Goal: Information Seeking & Learning: Learn about a topic

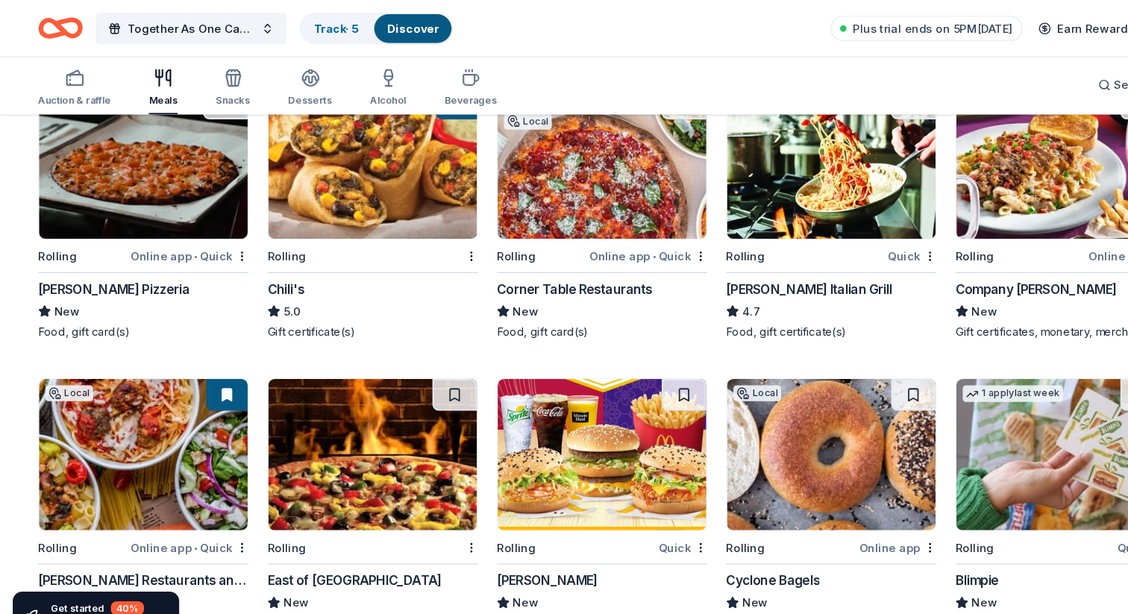
scroll to position [875, 0]
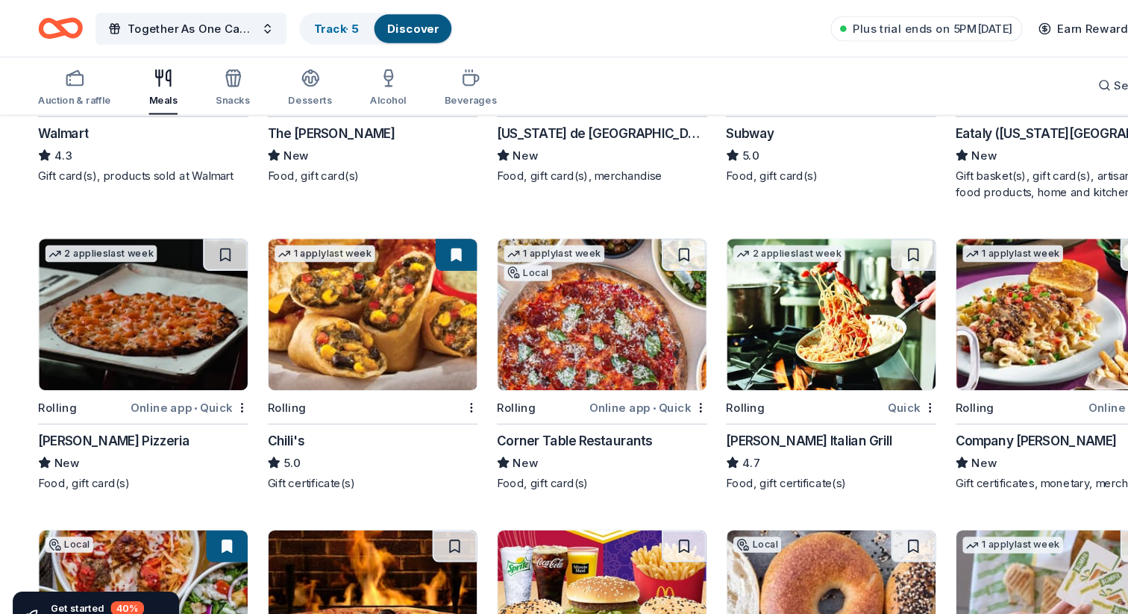
click at [395, 310] on img at bounding box center [348, 295] width 195 height 142
click at [186, 325] on img at bounding box center [134, 295] width 195 height 142
drag, startPoint x: 19, startPoint y: 415, endPoint x: 7, endPoint y: 407, distance: 14.7
click at [8, 407] on div "40 results in New York, NY Local Rolling Online app • Quick Portale Restaurant …" at bounding box center [564, 408] width 1128 height 2348
drag, startPoint x: 25, startPoint y: 415, endPoint x: 106, endPoint y: 412, distance: 80.6
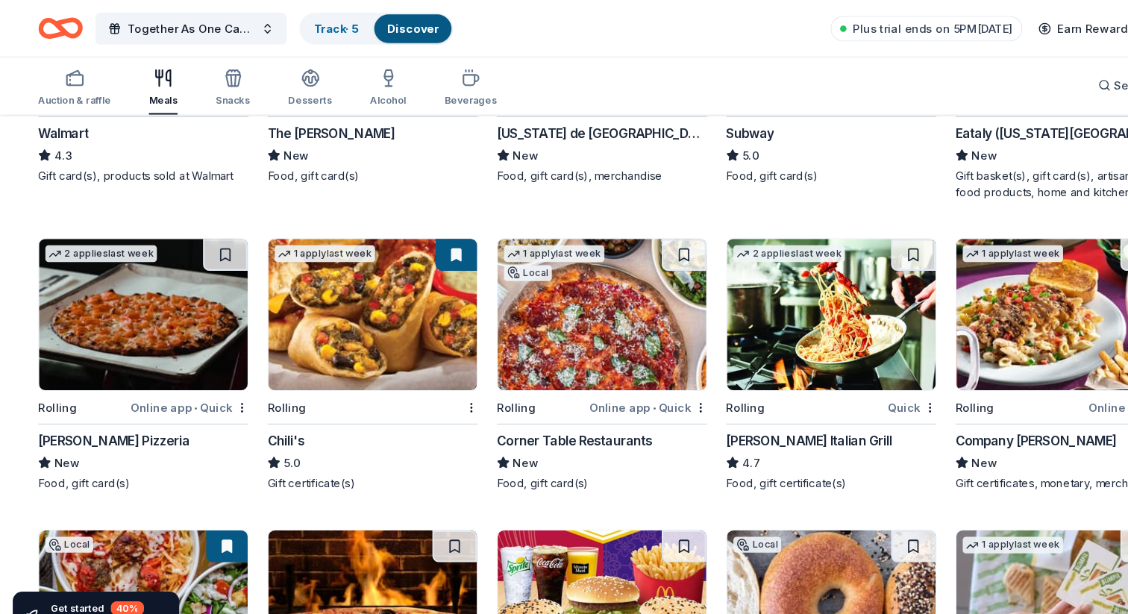
click at [106, 412] on div "40 results in New York, NY Local Rolling Online app • Quick Portale Restaurant …" at bounding box center [564, 408] width 1128 height 2348
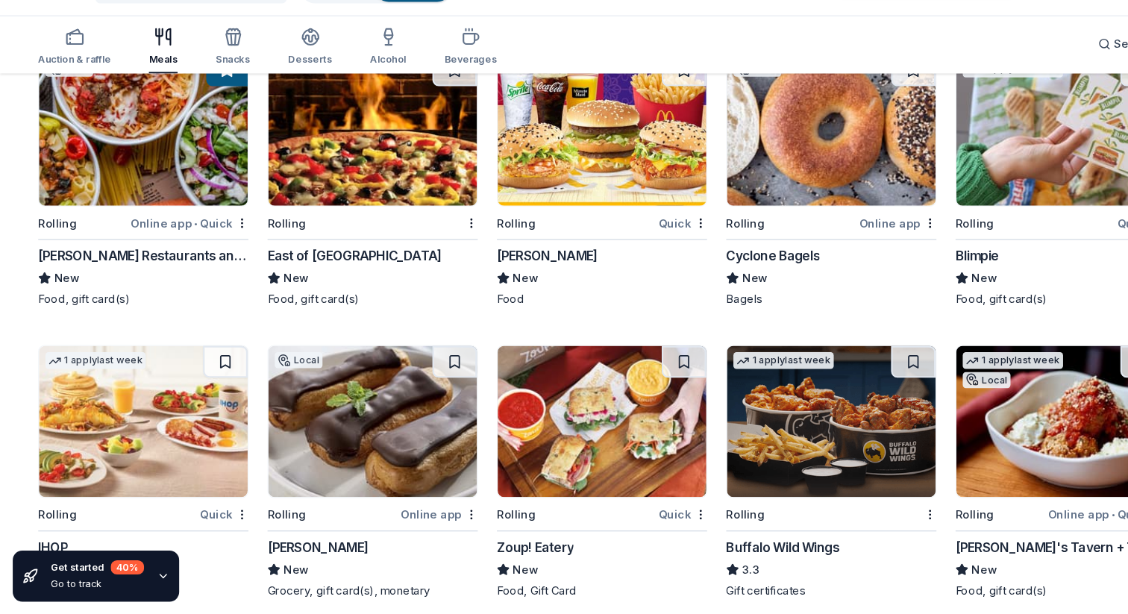
scroll to position [1283, 0]
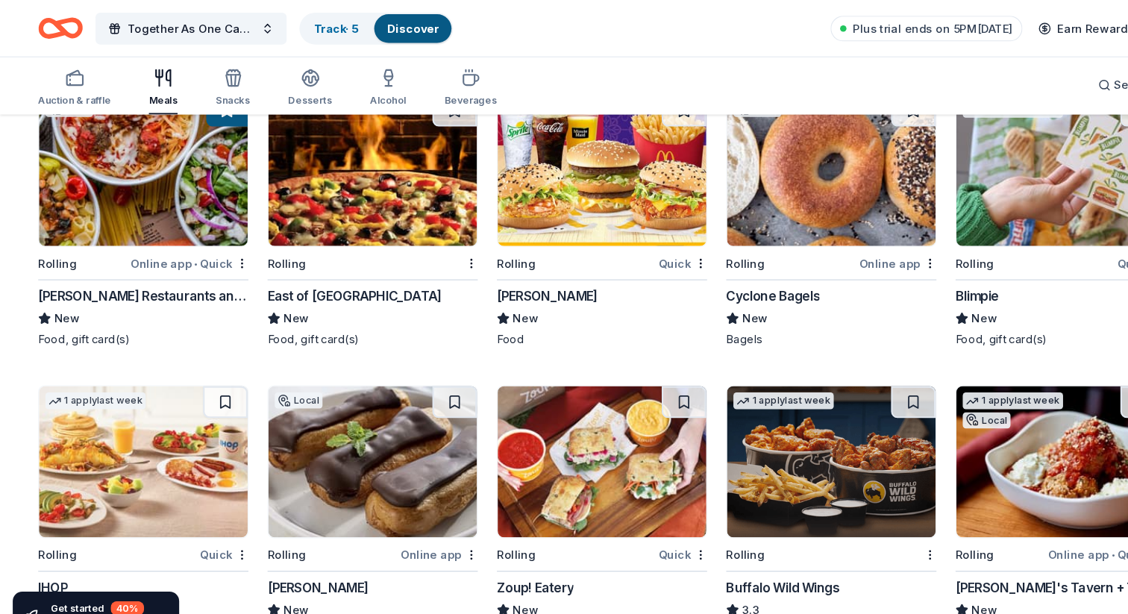
click at [144, 191] on img at bounding box center [134, 160] width 195 height 142
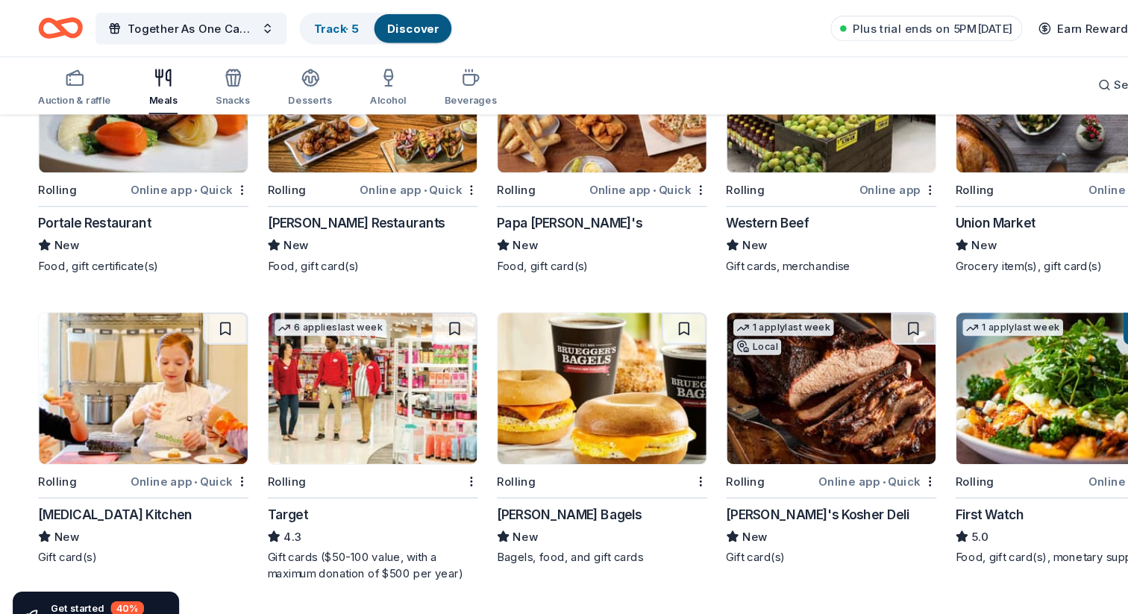
scroll to position [225, 0]
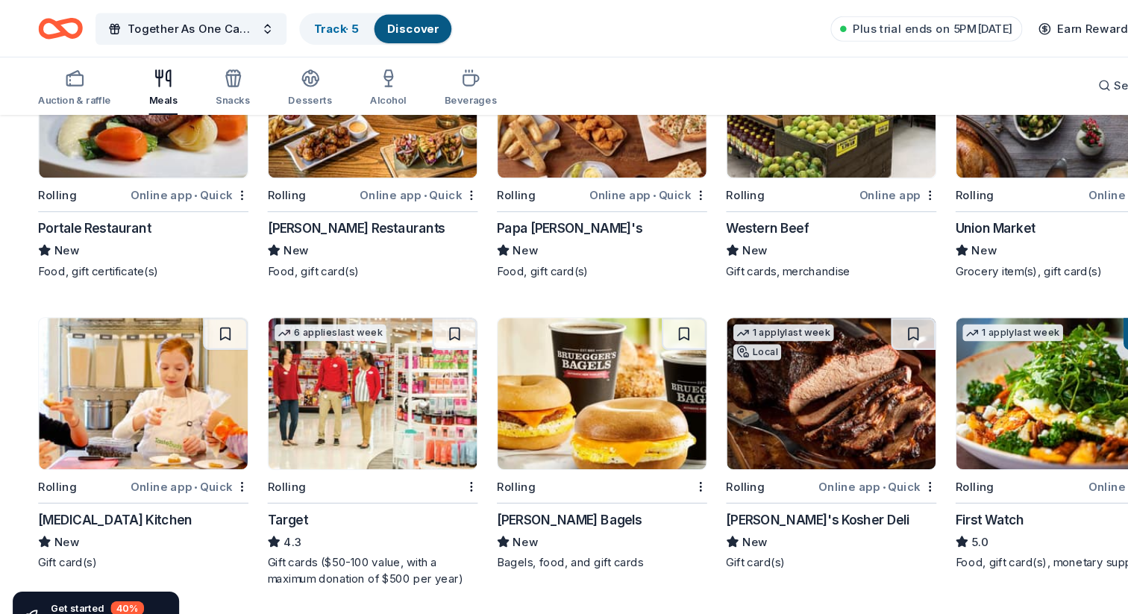
click at [782, 373] on img at bounding box center [778, 369] width 195 height 142
click at [67, 31] on icon "Home" at bounding box center [57, 26] width 42 height 35
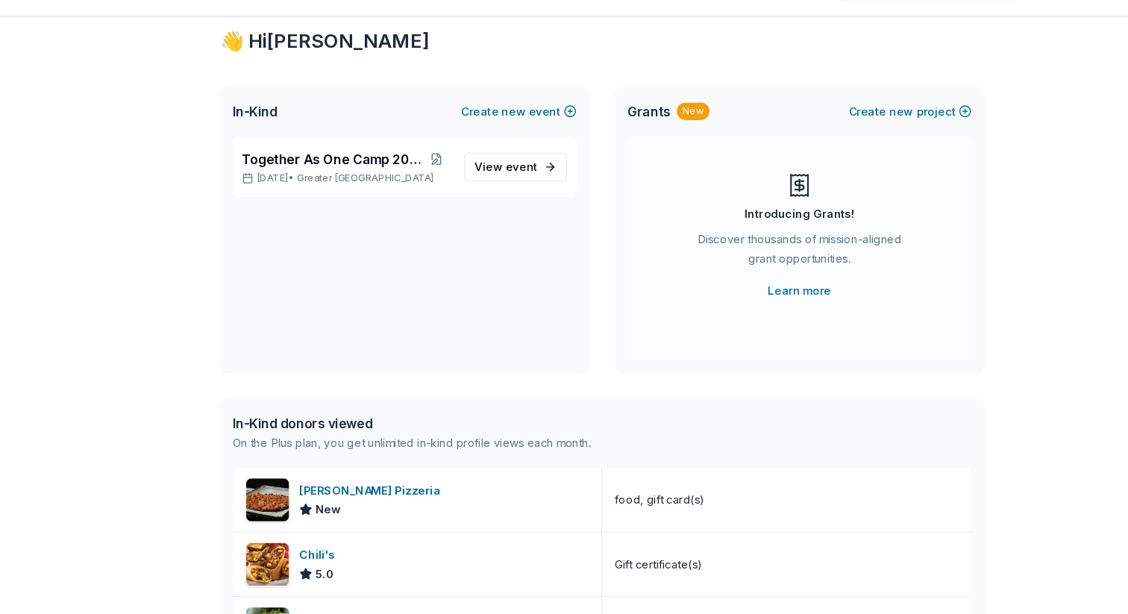
scroll to position [43, 0]
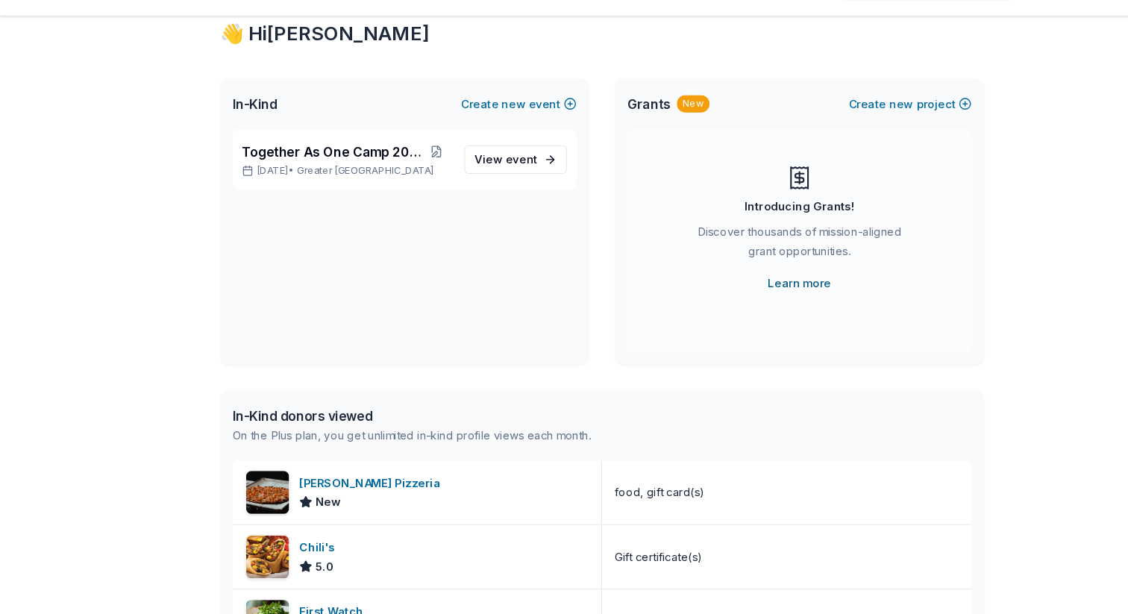
click at [741, 304] on link "Learn more" at bounding box center [749, 304] width 59 height 18
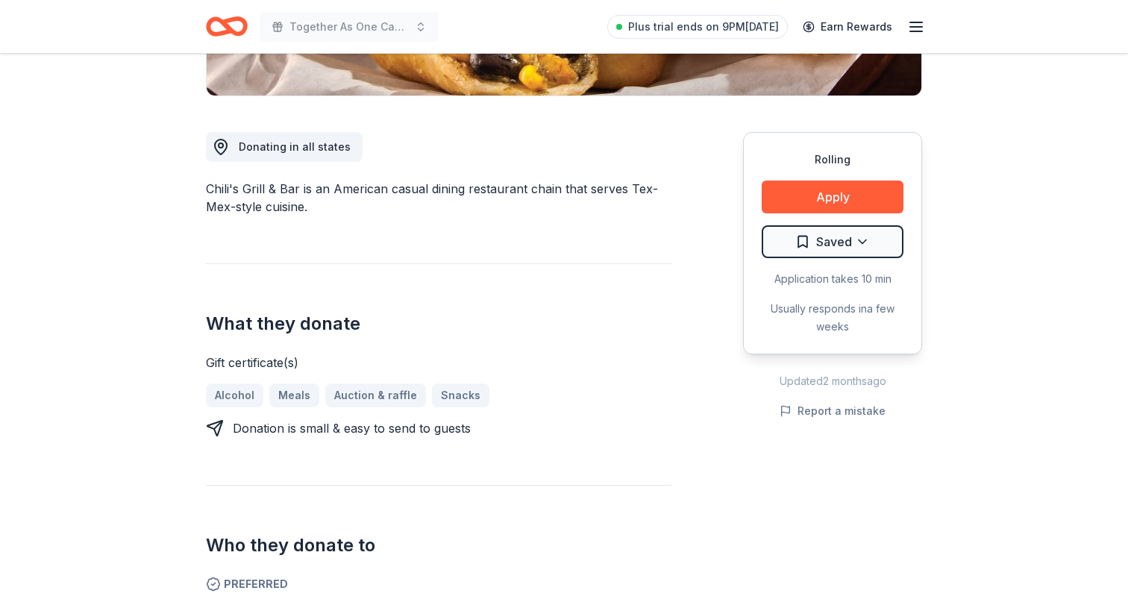
scroll to position [351, 0]
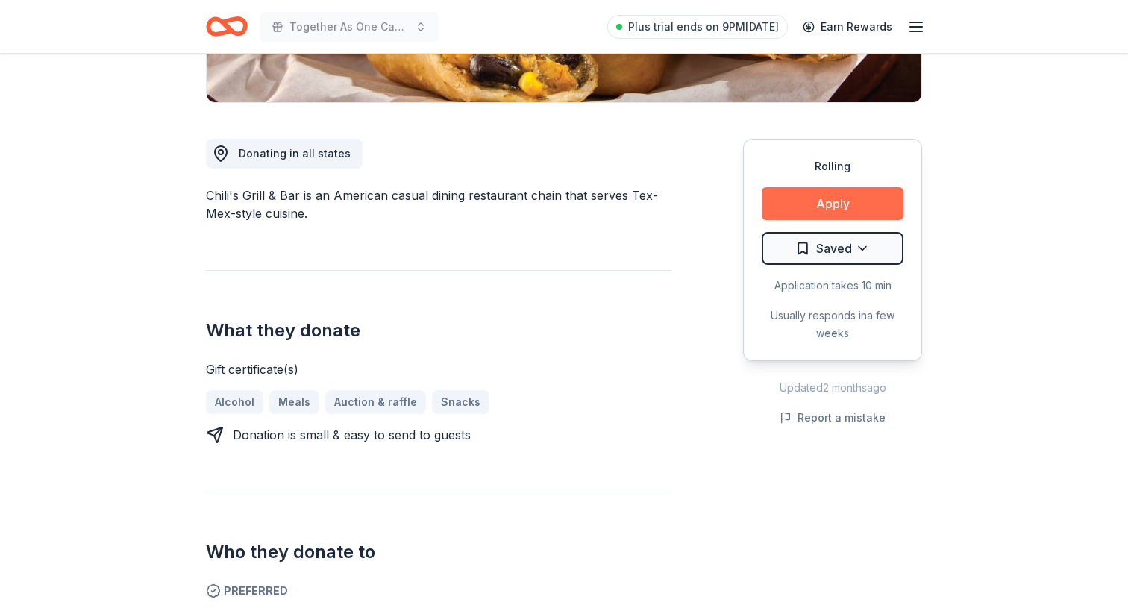
click at [829, 210] on button "Apply" at bounding box center [833, 203] width 142 height 33
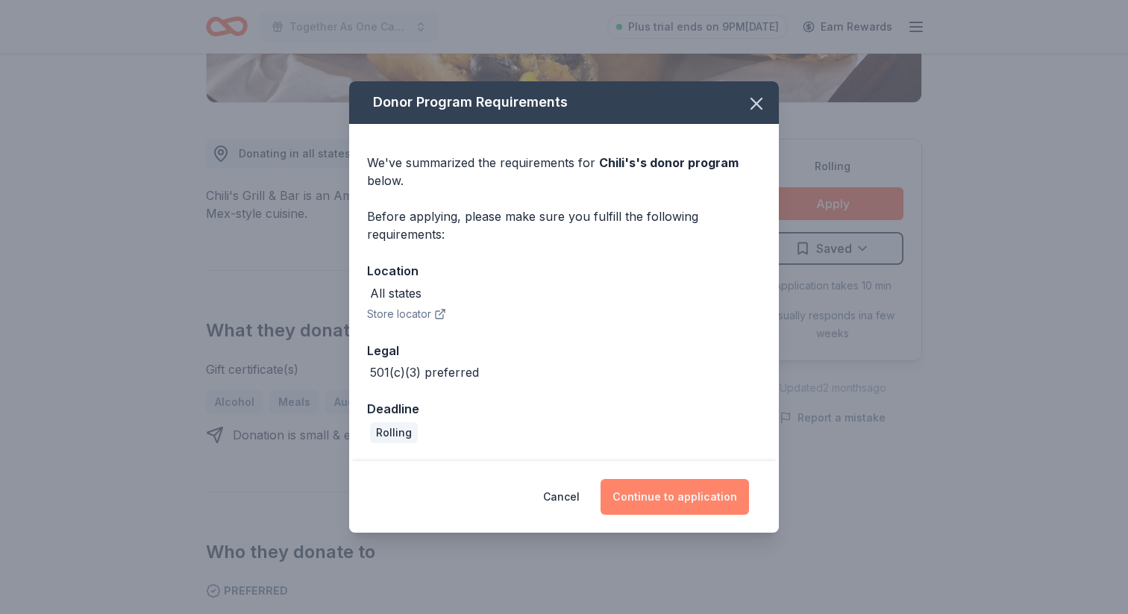
click at [634, 497] on button "Continue to application" at bounding box center [674, 497] width 148 height 36
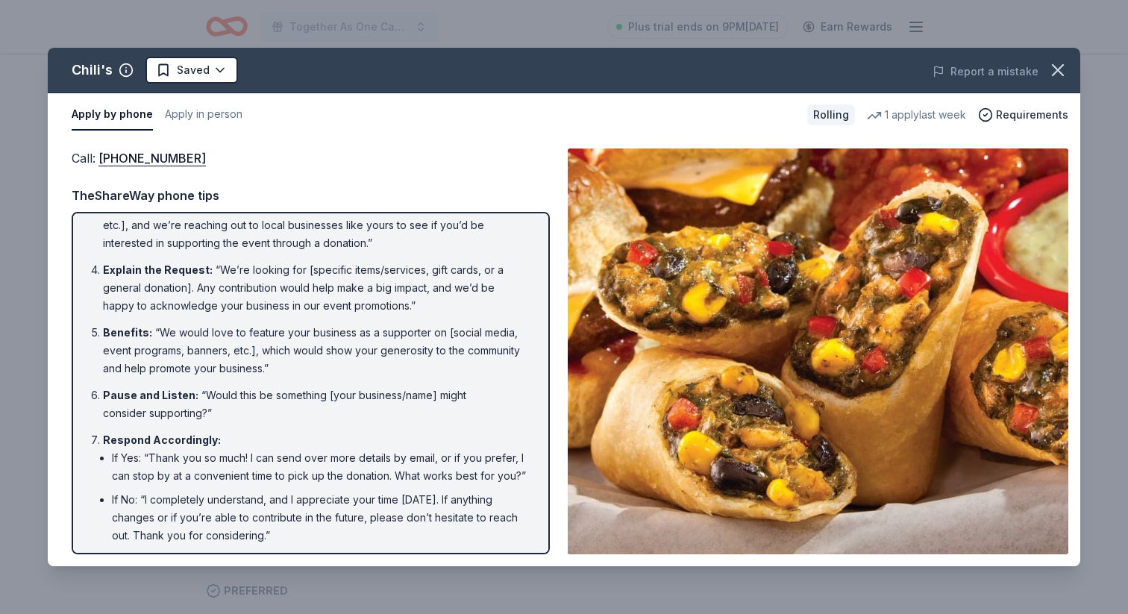
scroll to position [219, 0]
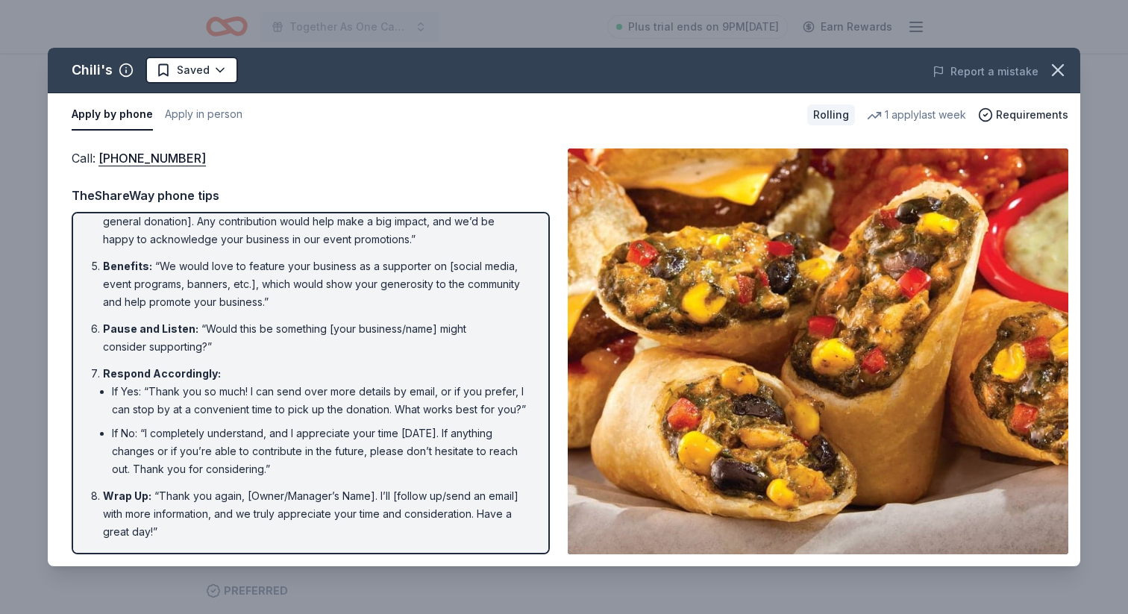
click at [402, 26] on div "Chili's Saved Report a mistake Apply by phone Apply in person Rolling 1 apply l…" at bounding box center [564, 307] width 1128 height 614
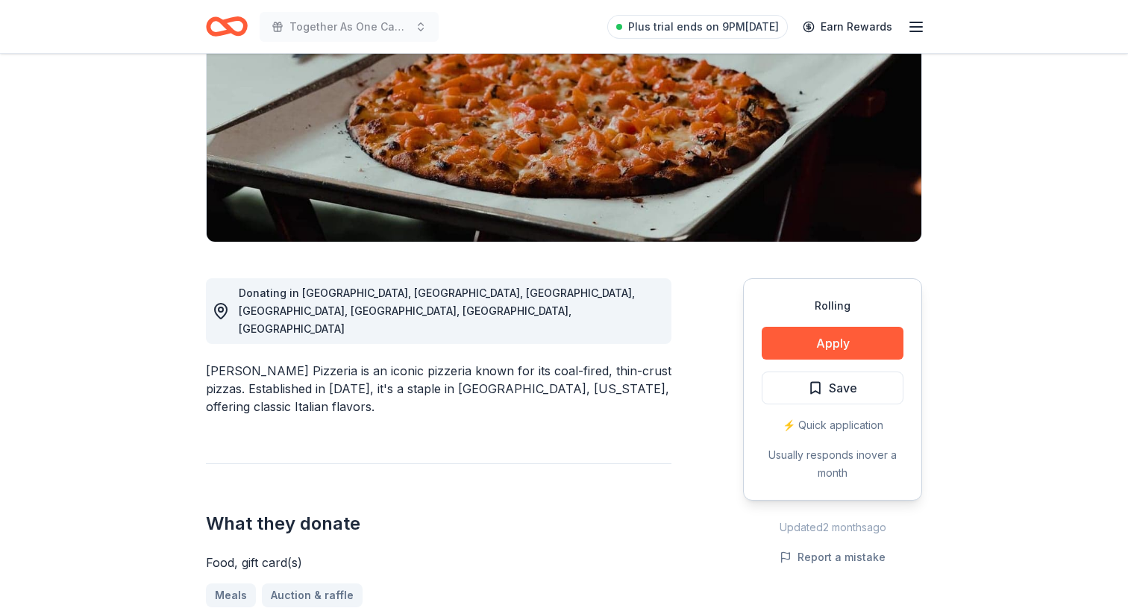
scroll to position [212, 0]
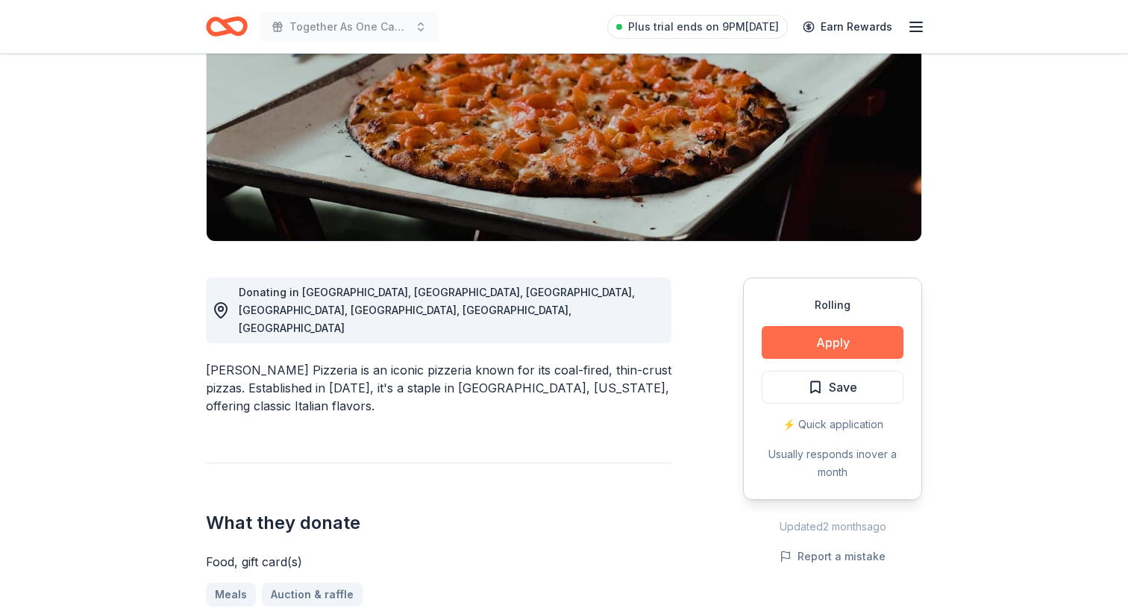
click at [792, 348] on button "Apply" at bounding box center [833, 342] width 142 height 33
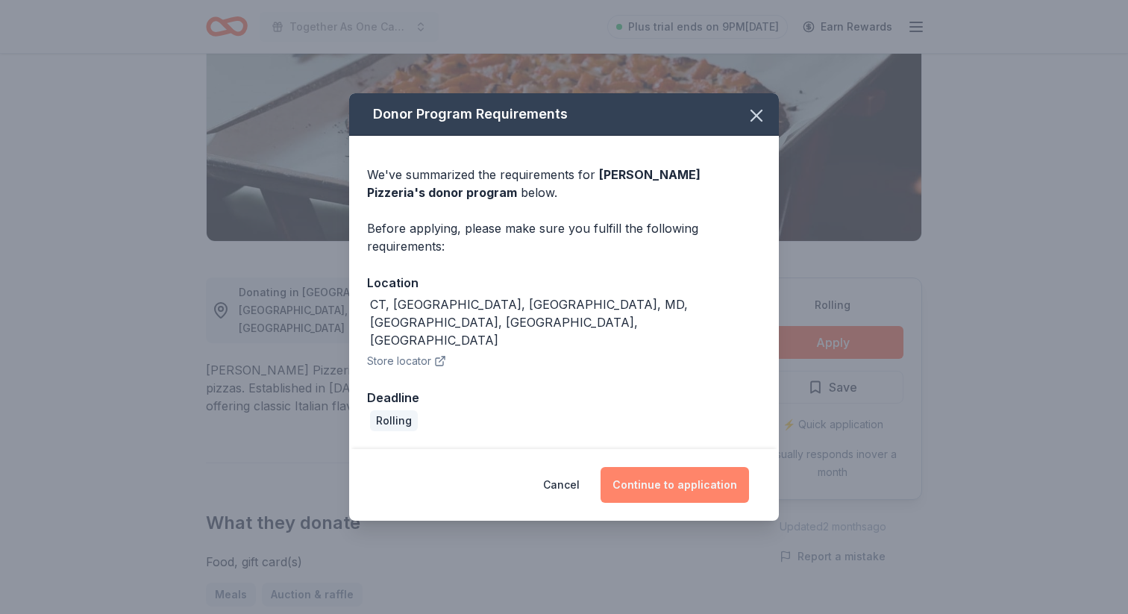
click at [656, 474] on button "Continue to application" at bounding box center [674, 485] width 148 height 36
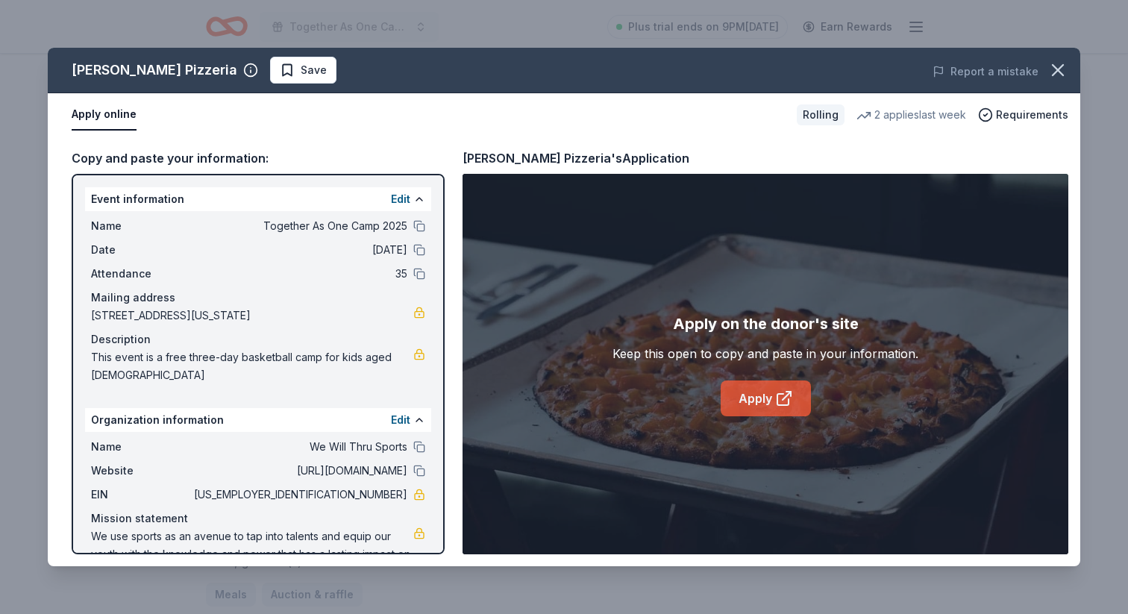
click at [747, 400] on link "Apply" at bounding box center [766, 398] width 90 height 36
drag, startPoint x: 69, startPoint y: 70, endPoint x: 153, endPoint y: 73, distance: 84.3
click at [153, 73] on div "Pepe's Pizzeria Save" at bounding box center [357, 70] width 619 height 27
drag, startPoint x: 172, startPoint y: 87, endPoint x: 56, endPoint y: 81, distance: 116.5
click at [56, 81] on div "Pepe's Pizzeria Save Report a mistake" at bounding box center [564, 71] width 1032 height 46
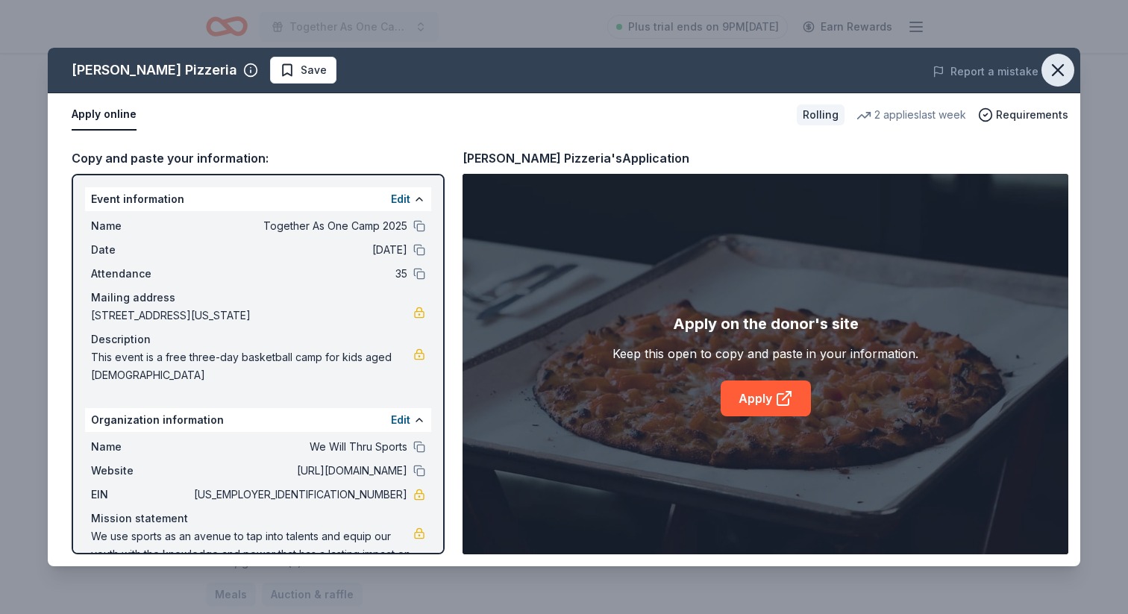
click at [1058, 71] on icon "button" at bounding box center [1057, 70] width 21 height 21
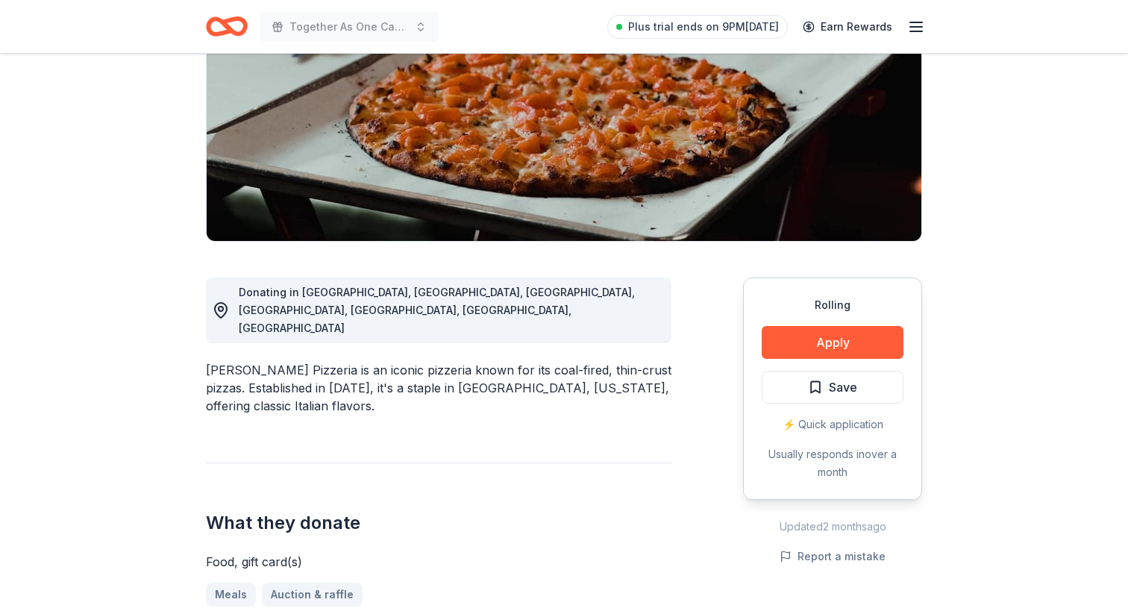
drag, startPoint x: 201, startPoint y: 337, endPoint x: 280, endPoint y: 338, distance: 79.8
drag, startPoint x: 290, startPoint y: 334, endPoint x: 193, endPoint y: 332, distance: 97.0
drag, startPoint x: 204, startPoint y: 333, endPoint x: 289, endPoint y: 338, distance: 85.2
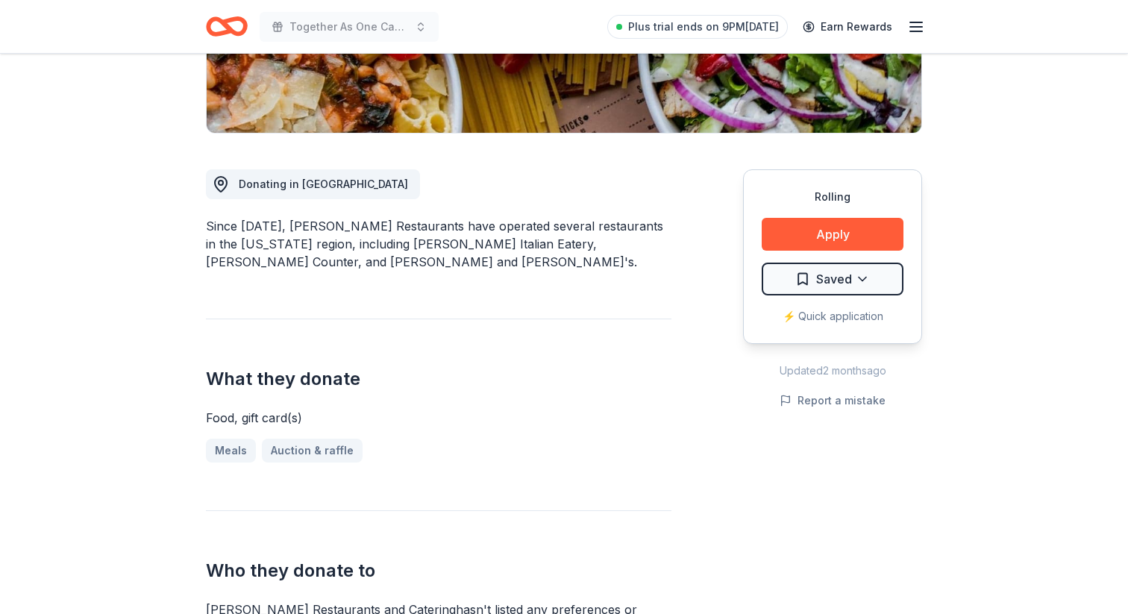
scroll to position [321, 0]
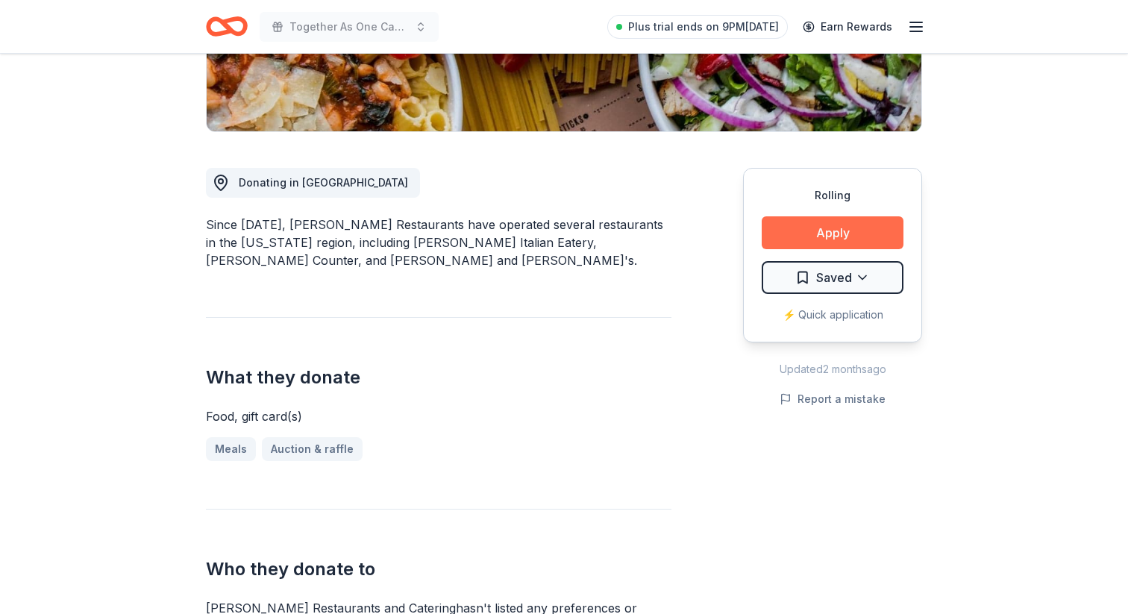
click at [818, 237] on button "Apply" at bounding box center [833, 232] width 142 height 33
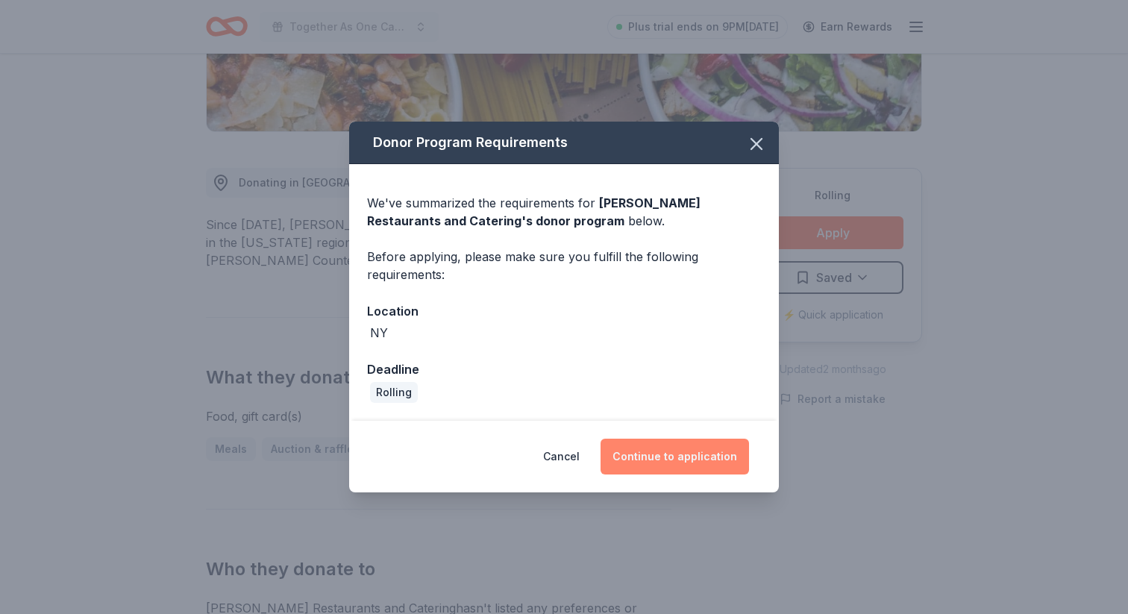
click at [690, 462] on button "Continue to application" at bounding box center [674, 457] width 148 height 36
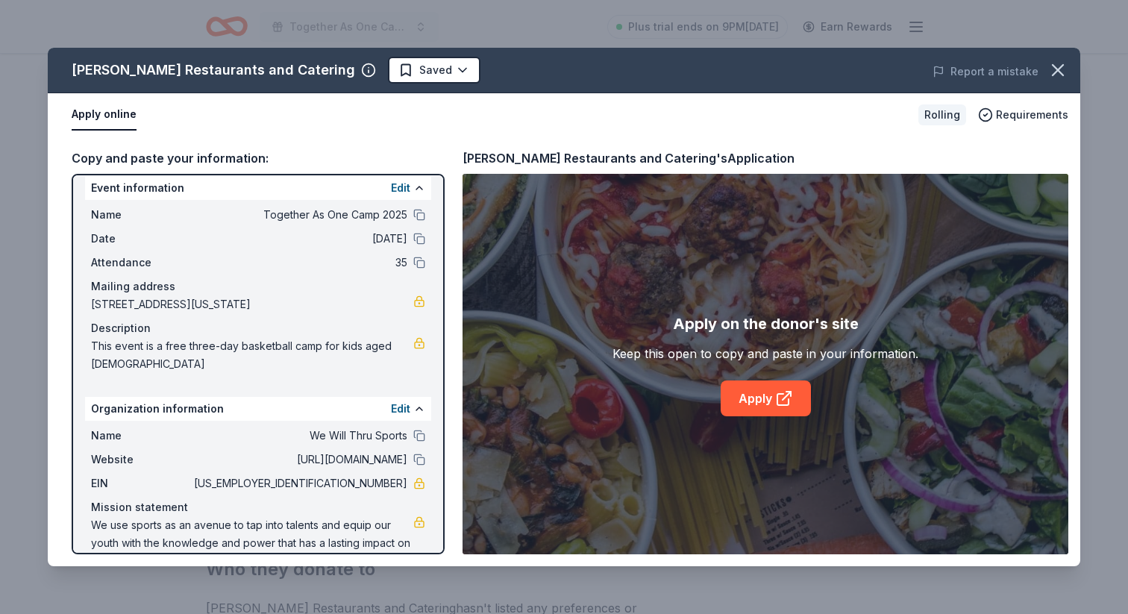
scroll to position [0, 0]
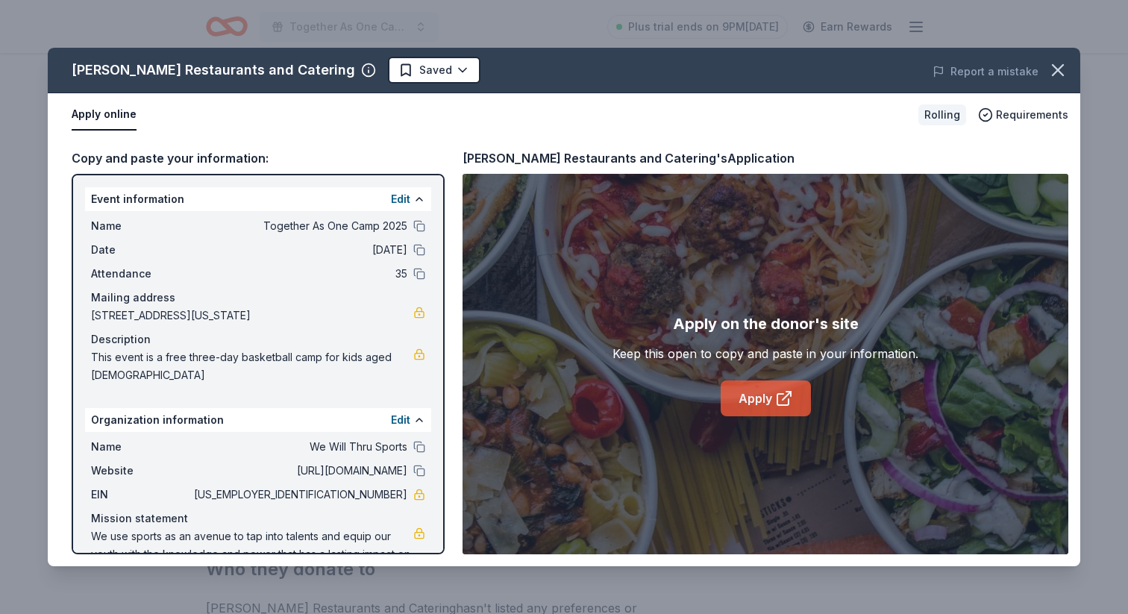
click at [768, 406] on link "Apply" at bounding box center [766, 398] width 90 height 36
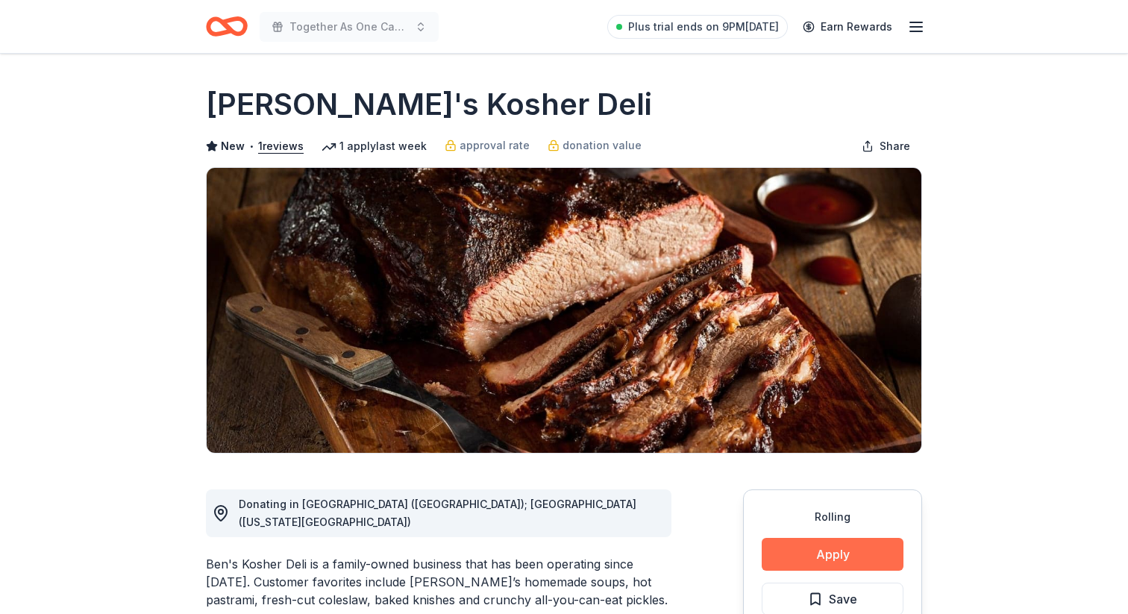
click at [805, 552] on button "Apply" at bounding box center [833, 554] width 142 height 33
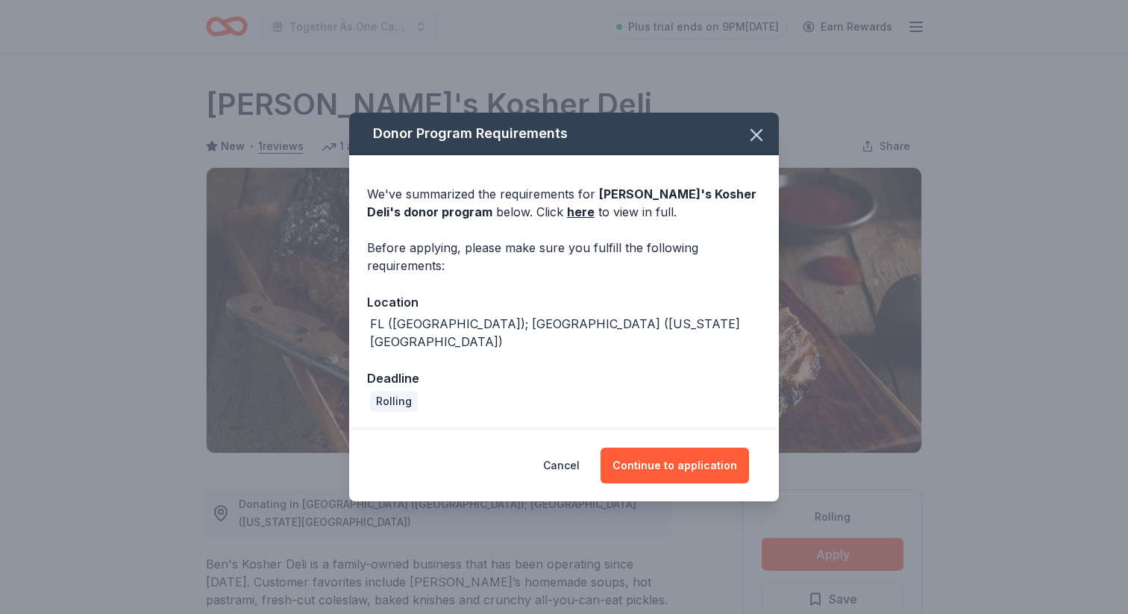
click at [270, 157] on div "Donor Program Requirements We've summarized the requirements for Ben's Kosher D…" at bounding box center [564, 307] width 1128 height 614
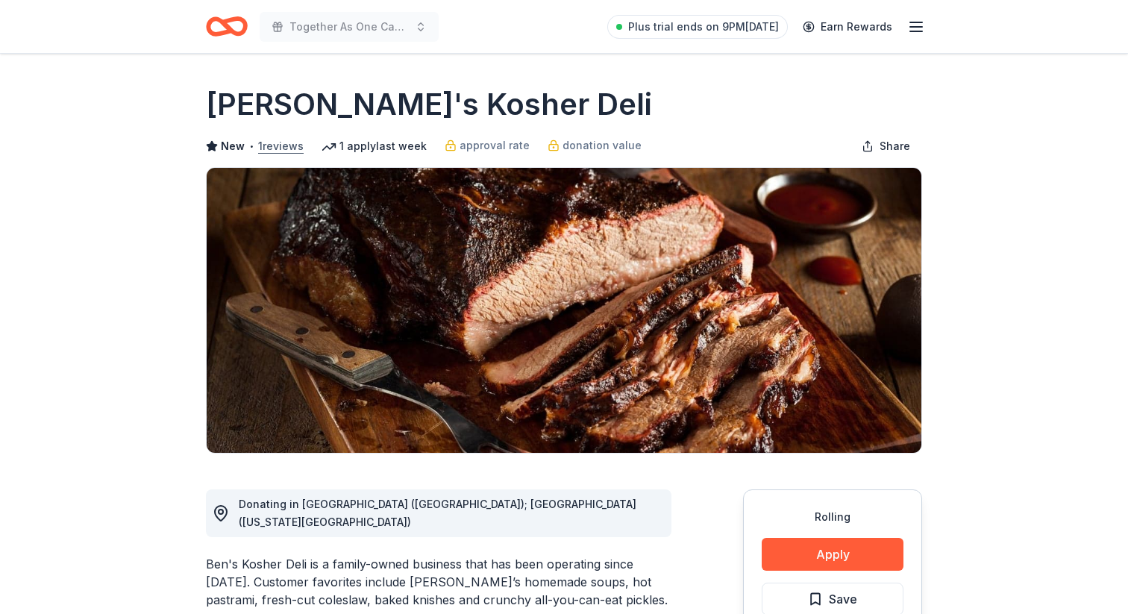
click at [287, 144] on button "1 reviews" at bounding box center [281, 146] width 46 height 18
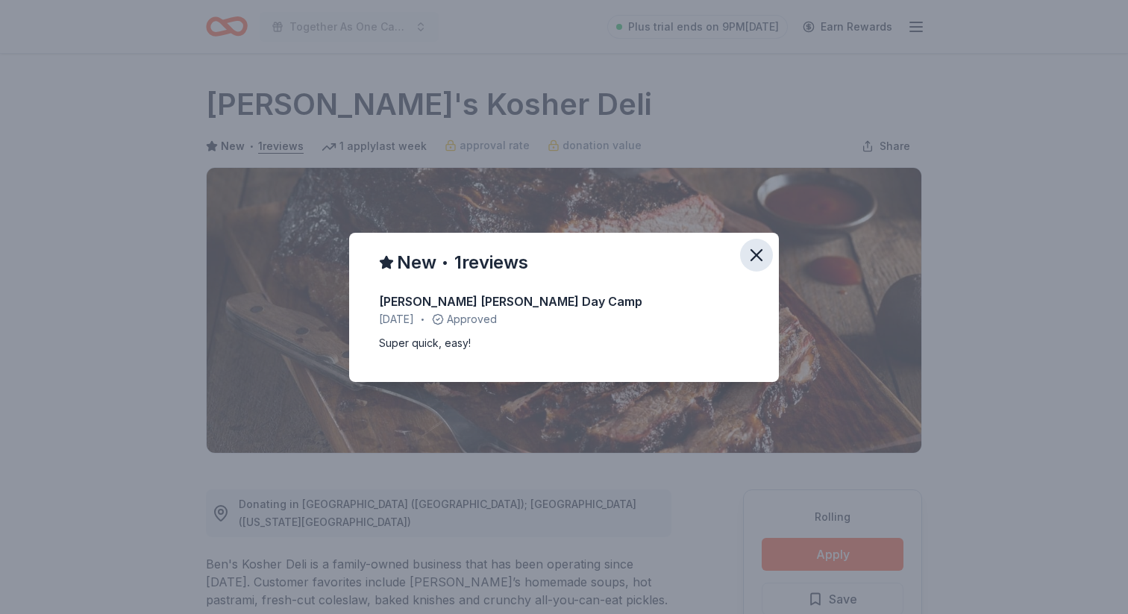
click at [770, 252] on button "button" at bounding box center [756, 255] width 33 height 33
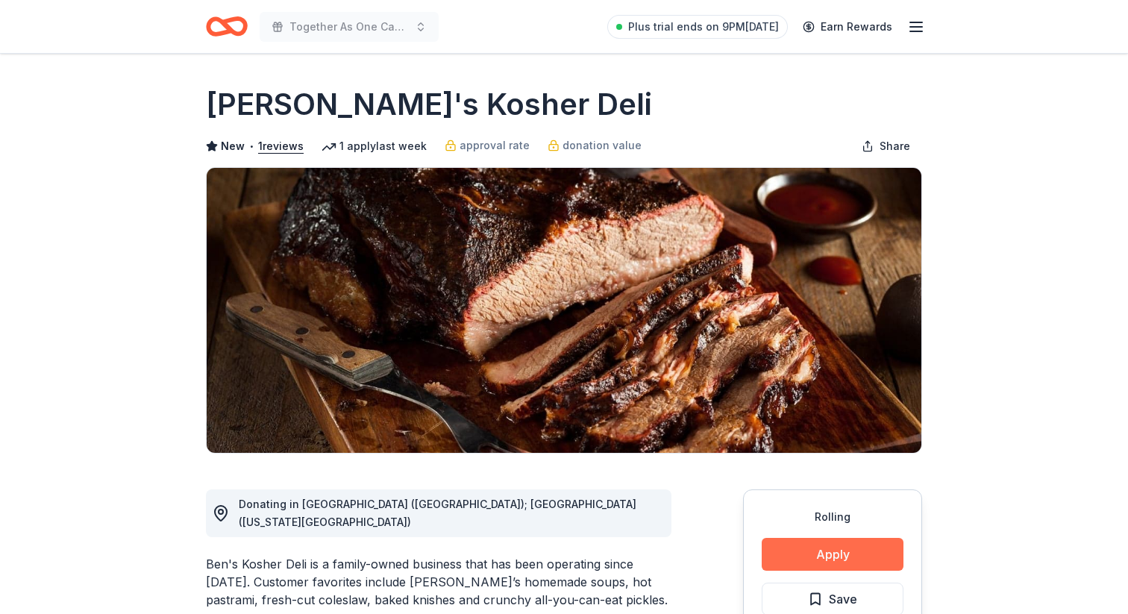
click at [815, 555] on button "Apply" at bounding box center [833, 554] width 142 height 33
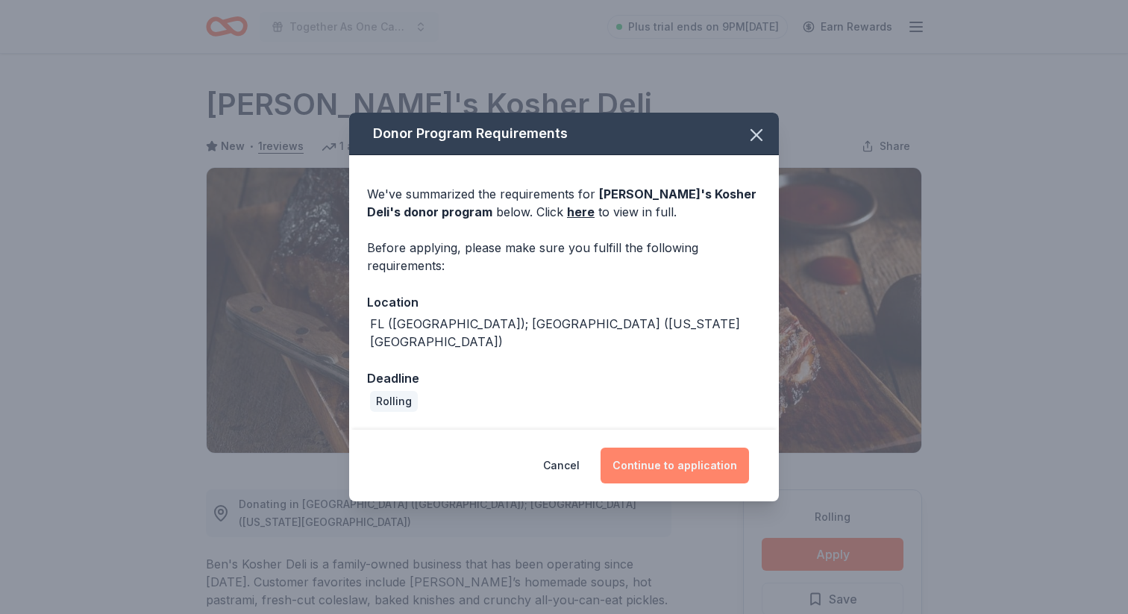
click at [673, 465] on button "Continue to application" at bounding box center [674, 466] width 148 height 36
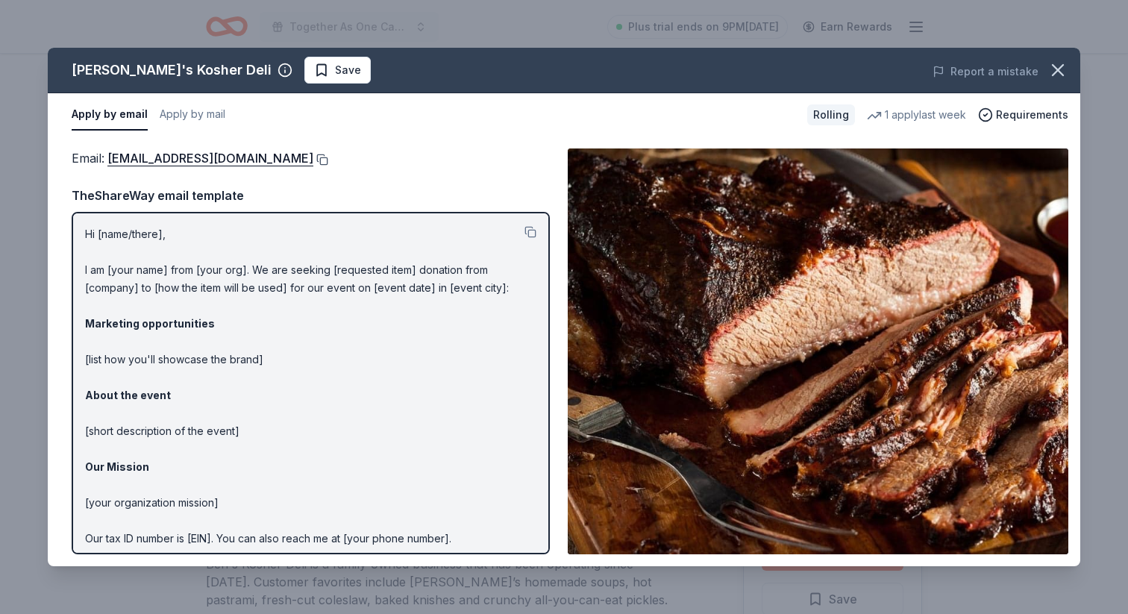
click at [313, 159] on button at bounding box center [320, 160] width 15 height 12
drag, startPoint x: 65, startPoint y: 67, endPoint x: 189, endPoint y: 67, distance: 124.6
click at [189, 67] on div "Ben's Kosher Deli Save" at bounding box center [357, 70] width 619 height 27
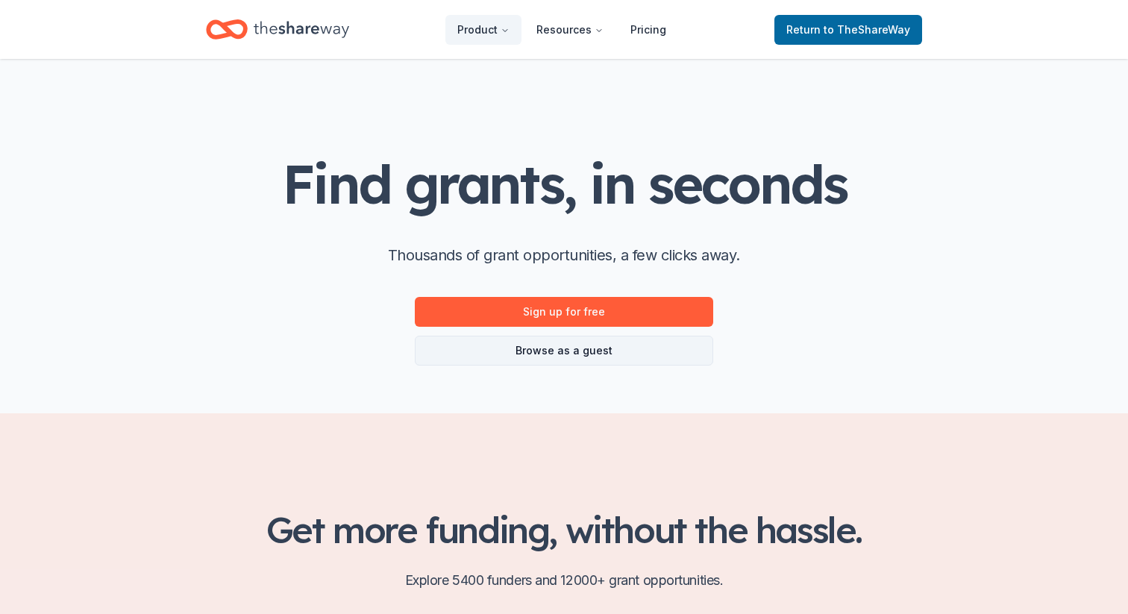
click at [623, 354] on link "Browse as a guest" at bounding box center [564, 351] width 298 height 30
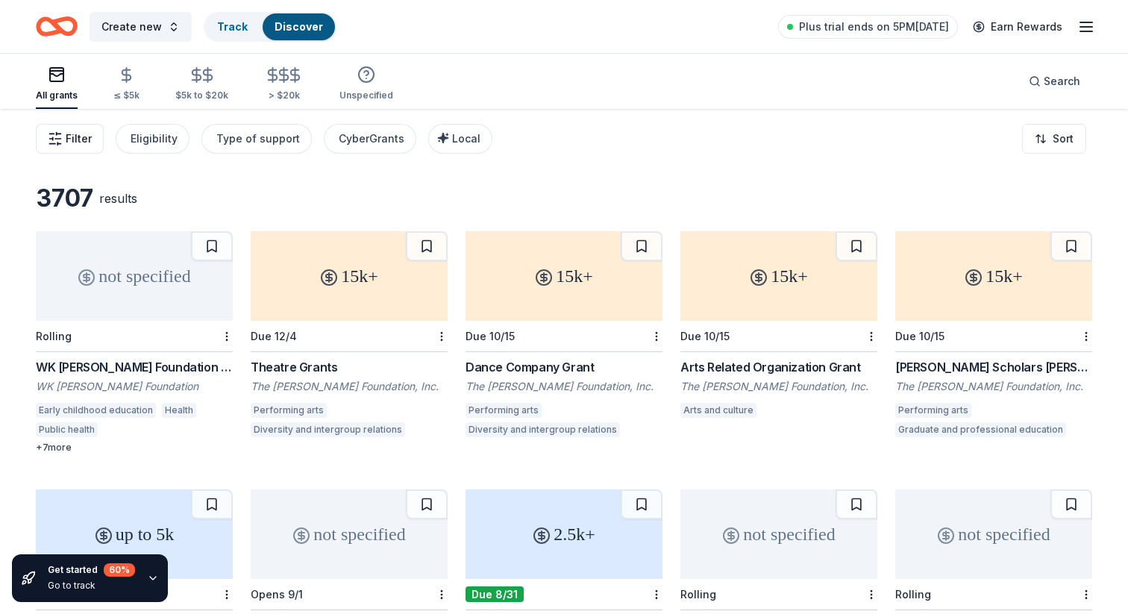
click at [72, 144] on span "Filter" at bounding box center [79, 139] width 26 height 18
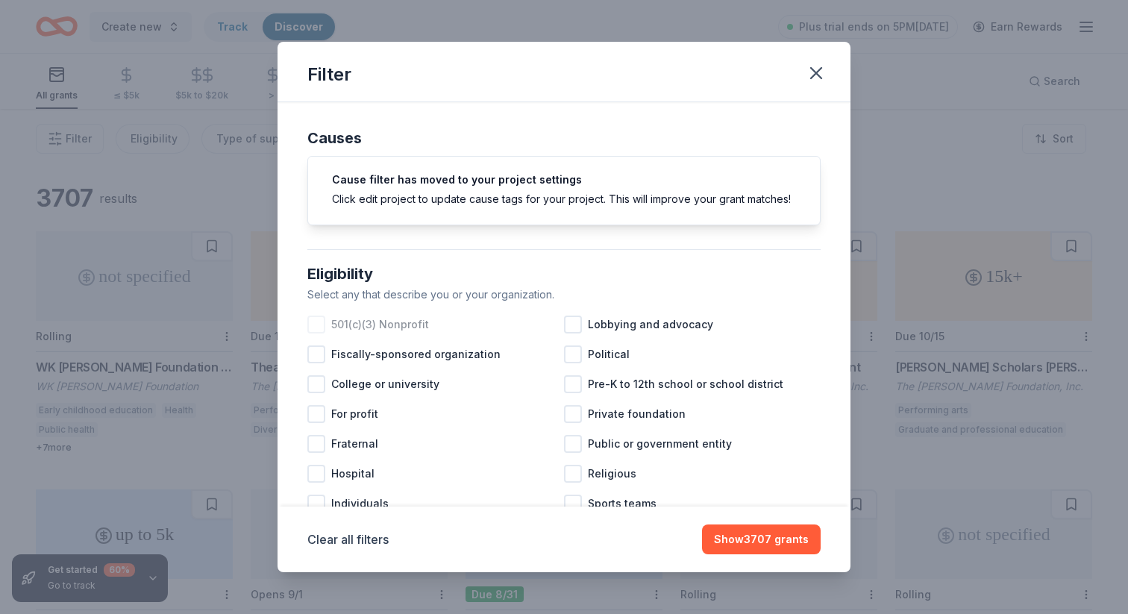
click at [317, 324] on div at bounding box center [316, 325] width 18 height 18
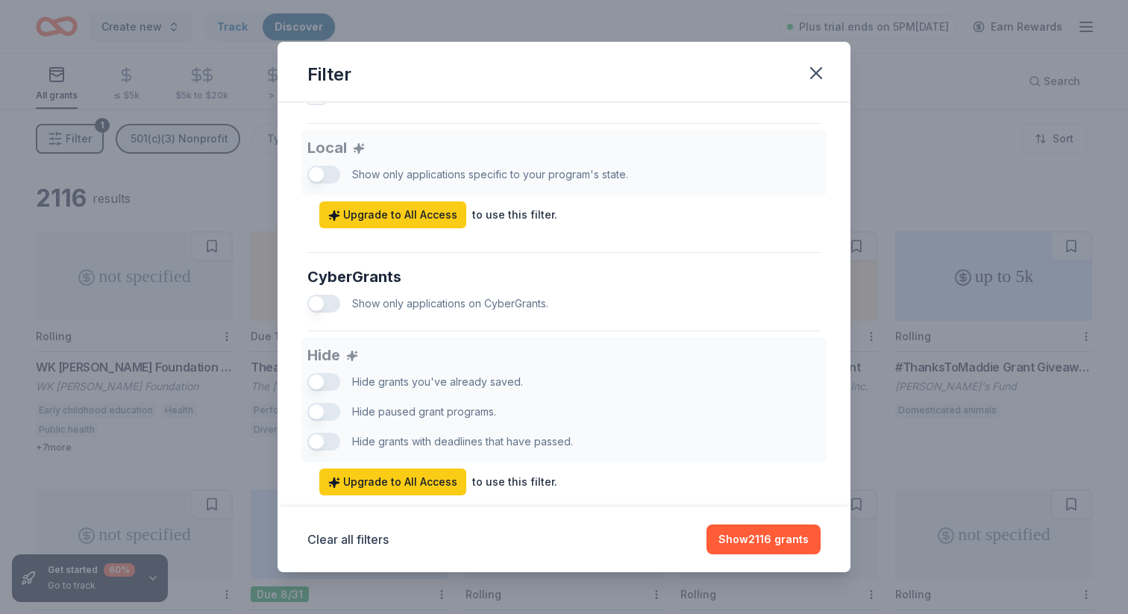
scroll to position [827, 0]
click at [747, 545] on button "Show 2116 grants" at bounding box center [763, 539] width 114 height 30
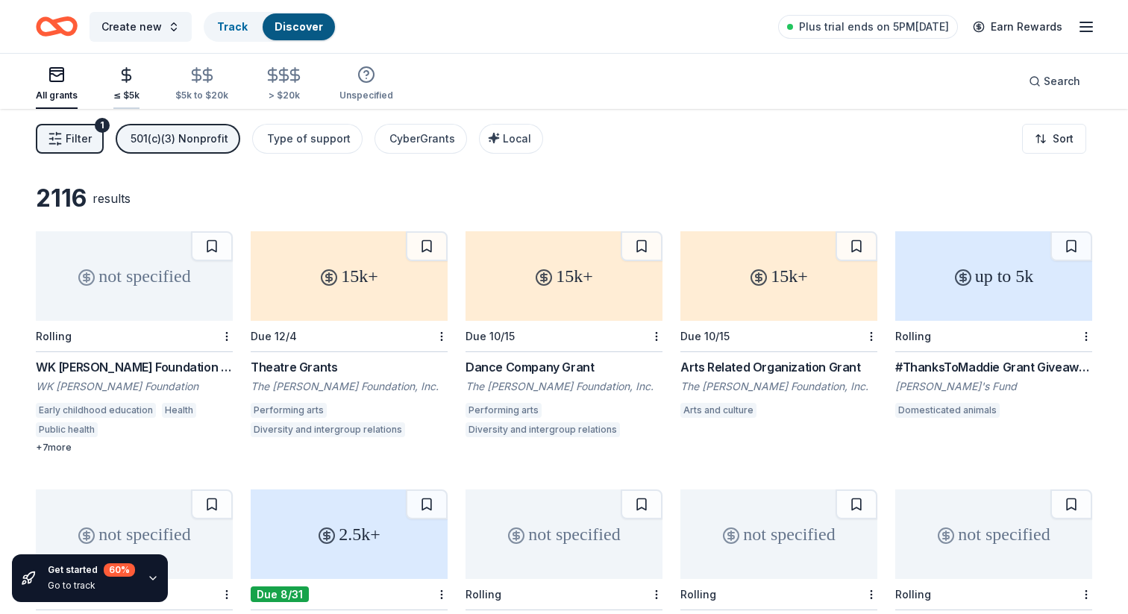
click at [127, 84] on div "≤ $5k" at bounding box center [126, 83] width 26 height 35
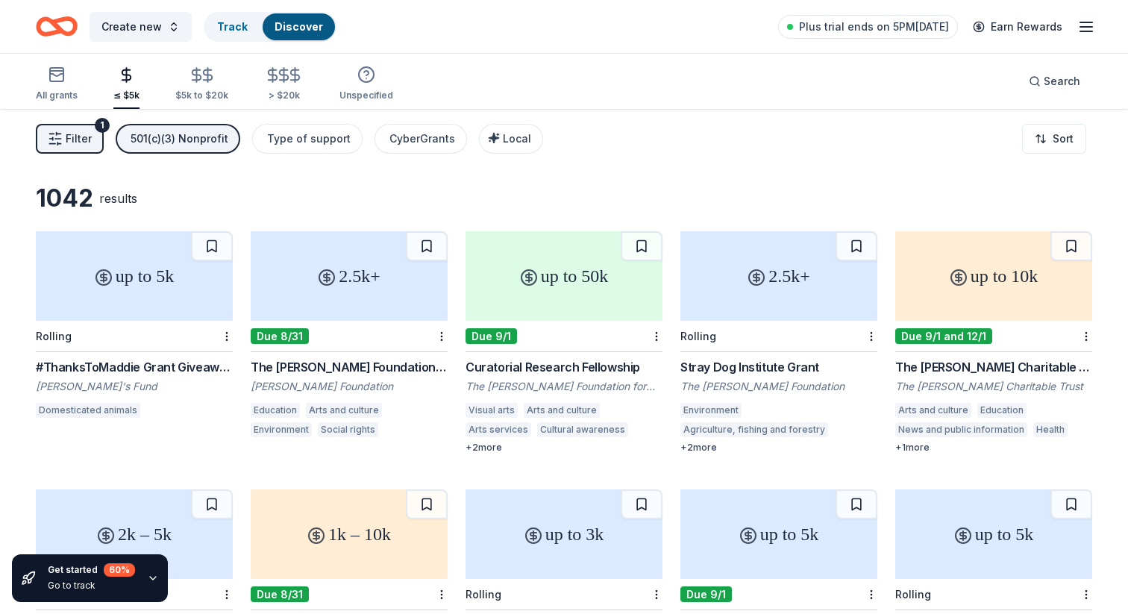
click at [84, 145] on span "Filter" at bounding box center [79, 139] width 26 height 18
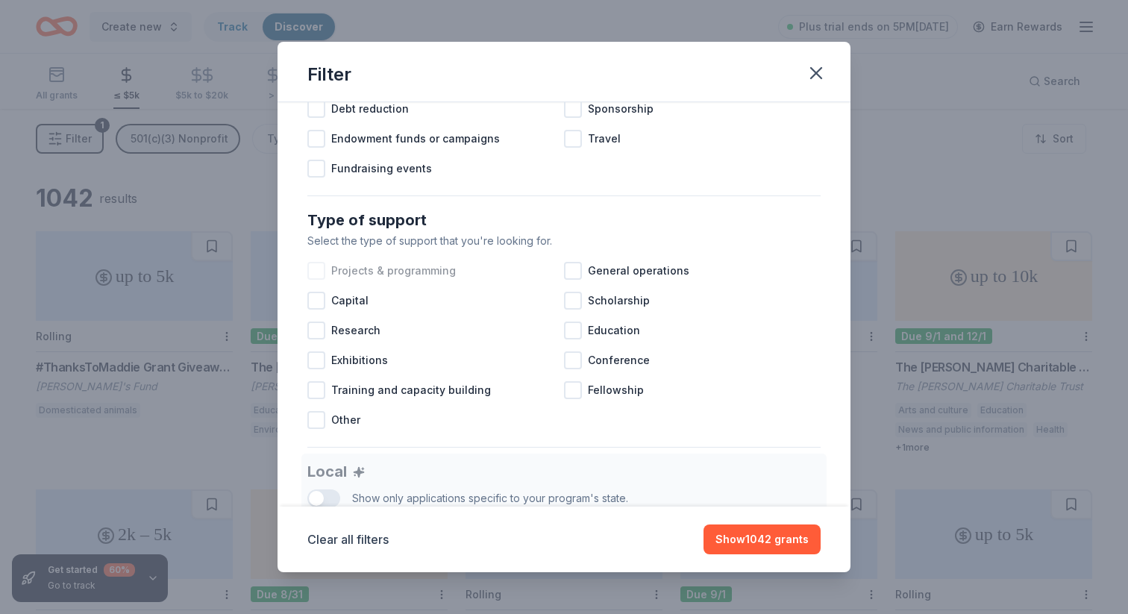
scroll to position [503, 0]
click at [359, 298] on span "Capital" at bounding box center [349, 300] width 37 height 18
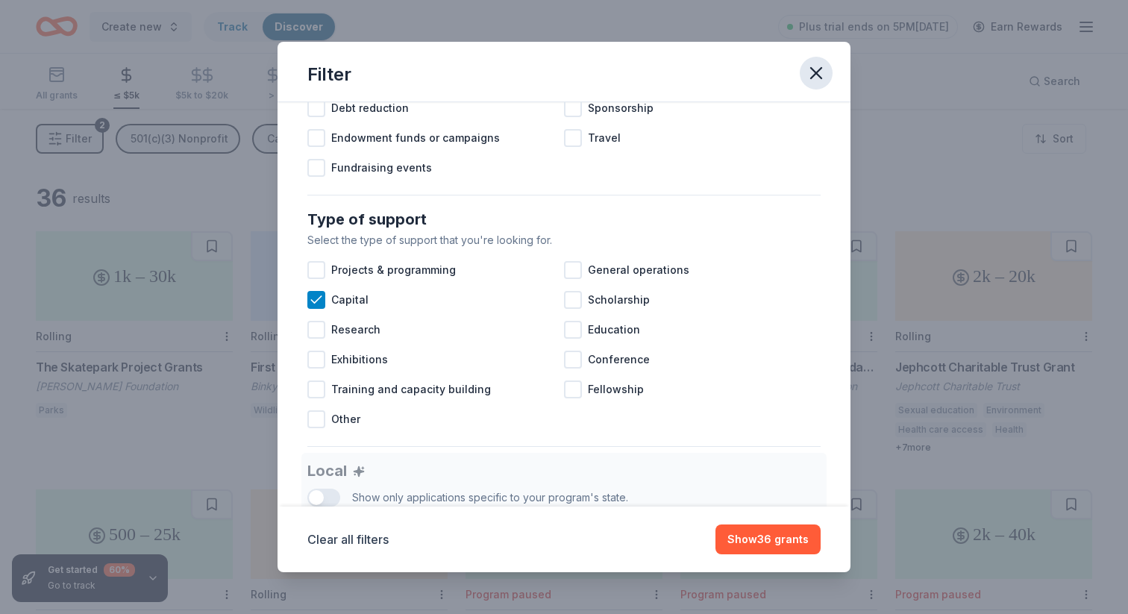
click at [821, 79] on icon "button" at bounding box center [816, 73] width 21 height 21
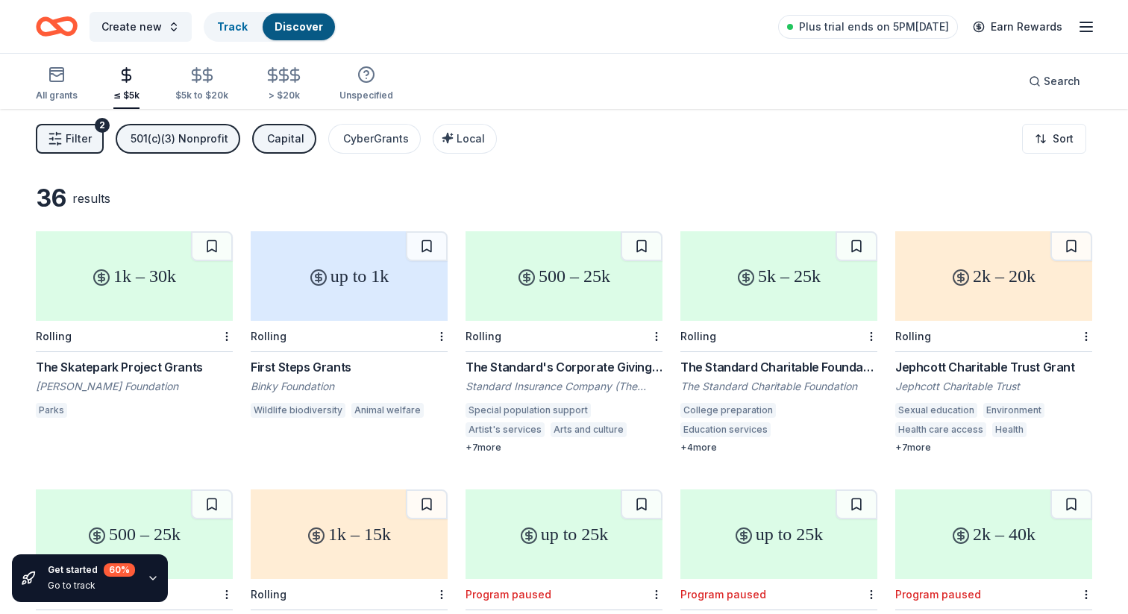
click at [138, 289] on div "1k – 30k" at bounding box center [134, 276] width 197 height 90
click at [353, 290] on div "up to 1k" at bounding box center [349, 276] width 197 height 90
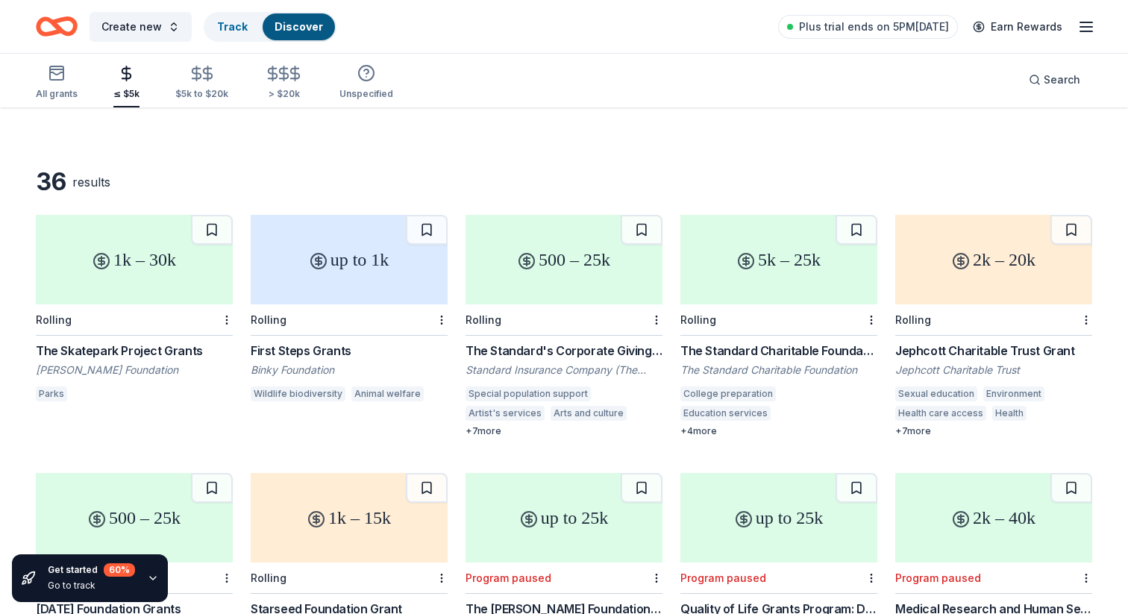
click at [554, 276] on div "500 – 25k" at bounding box center [563, 260] width 197 height 90
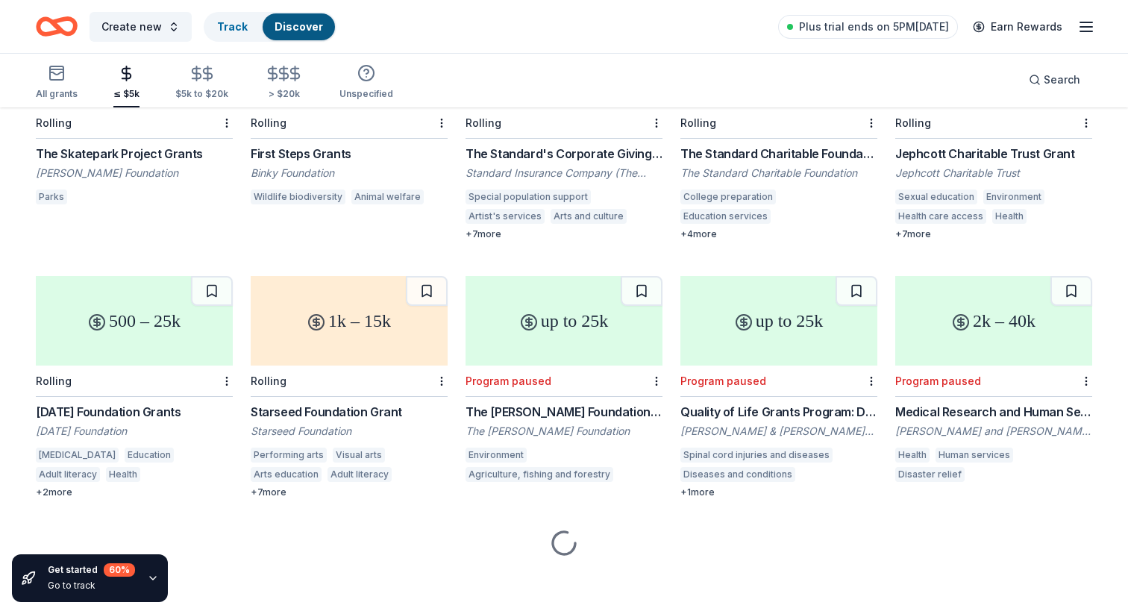
scroll to position [218, 0]
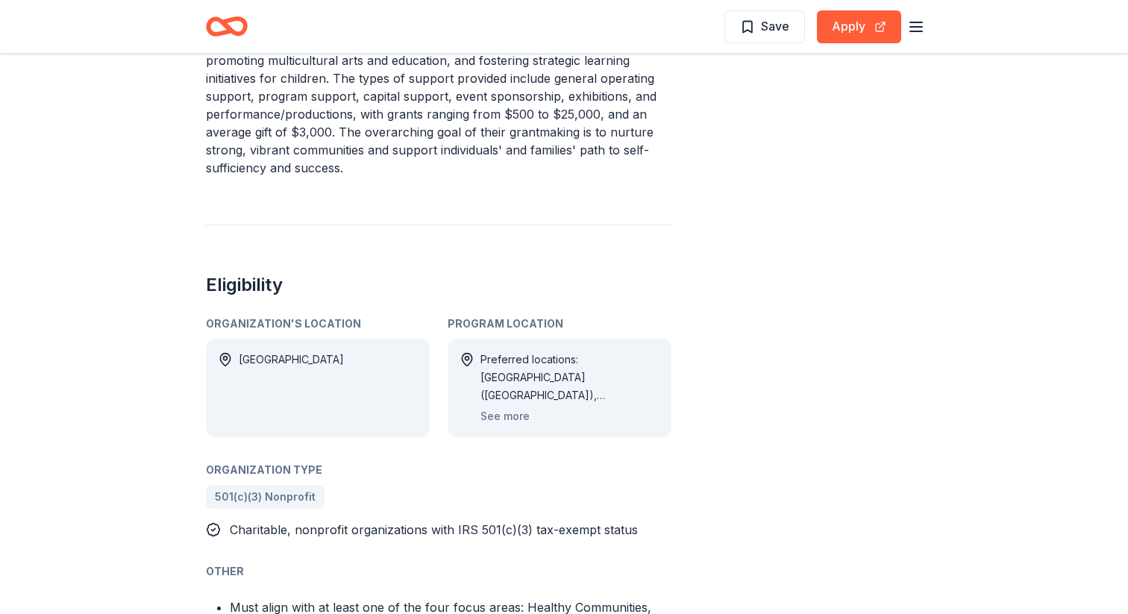
scroll to position [764, 0]
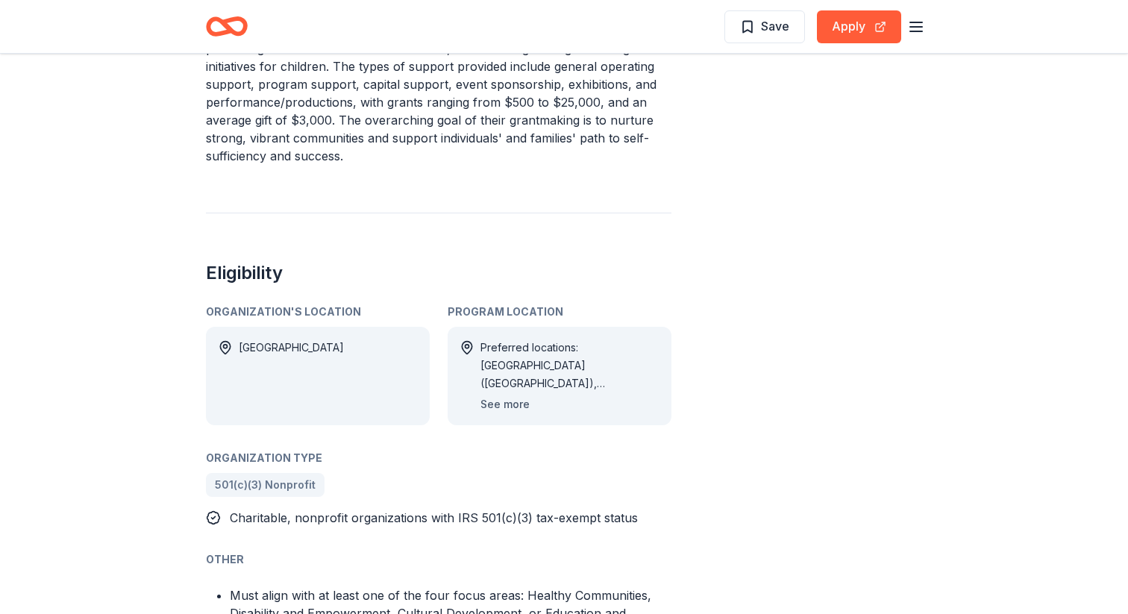
click at [504, 410] on button "See more" at bounding box center [504, 404] width 49 height 18
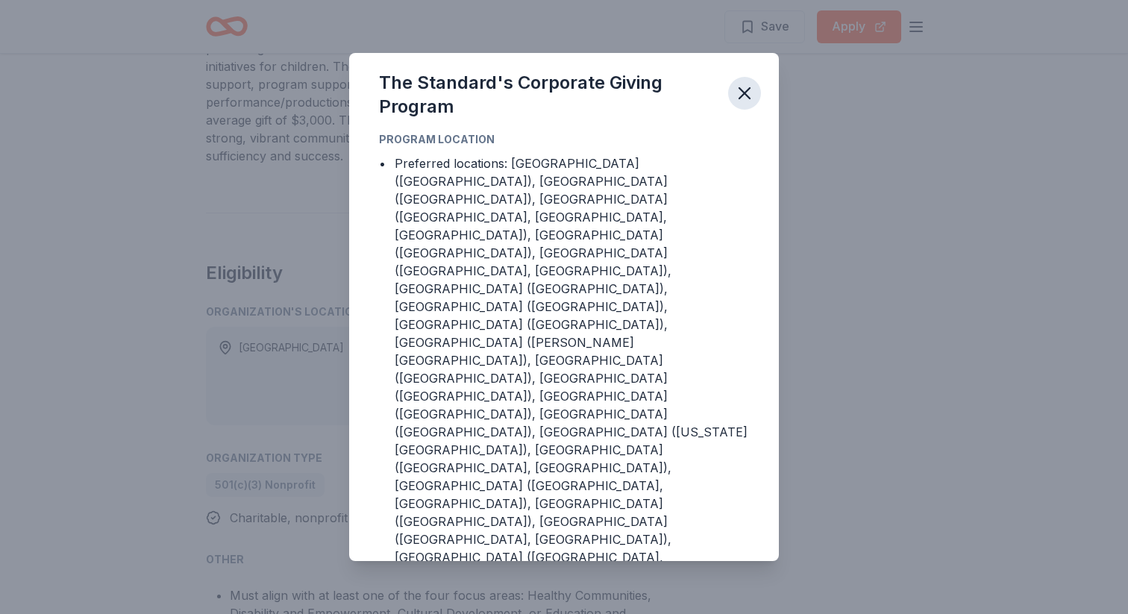
click at [745, 110] on button "button" at bounding box center [744, 93] width 33 height 33
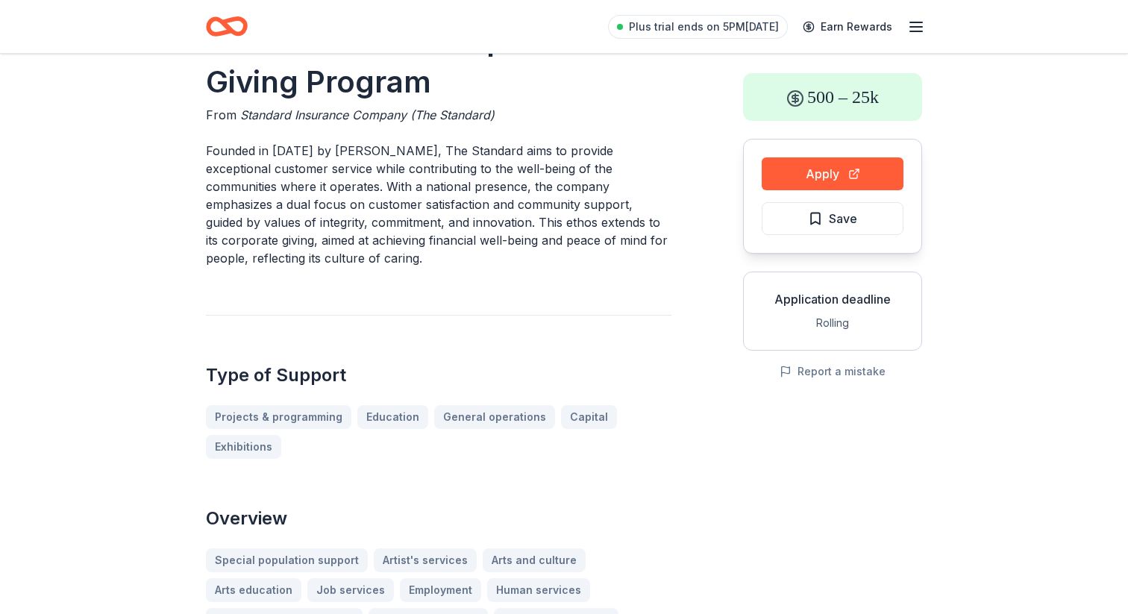
scroll to position [0, 0]
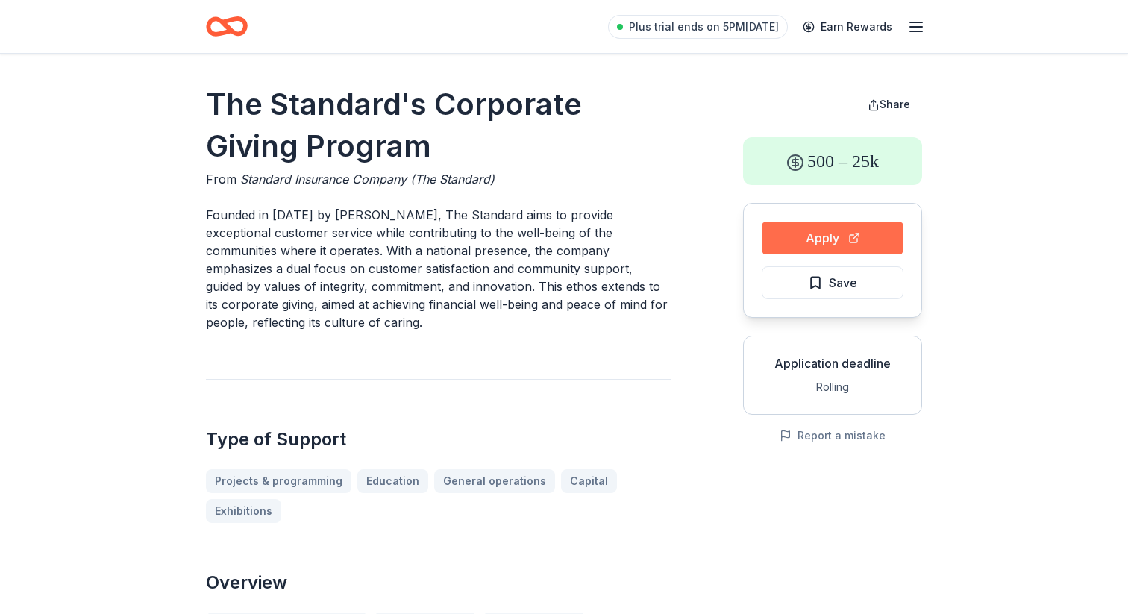
click at [809, 245] on button "Apply" at bounding box center [833, 238] width 142 height 33
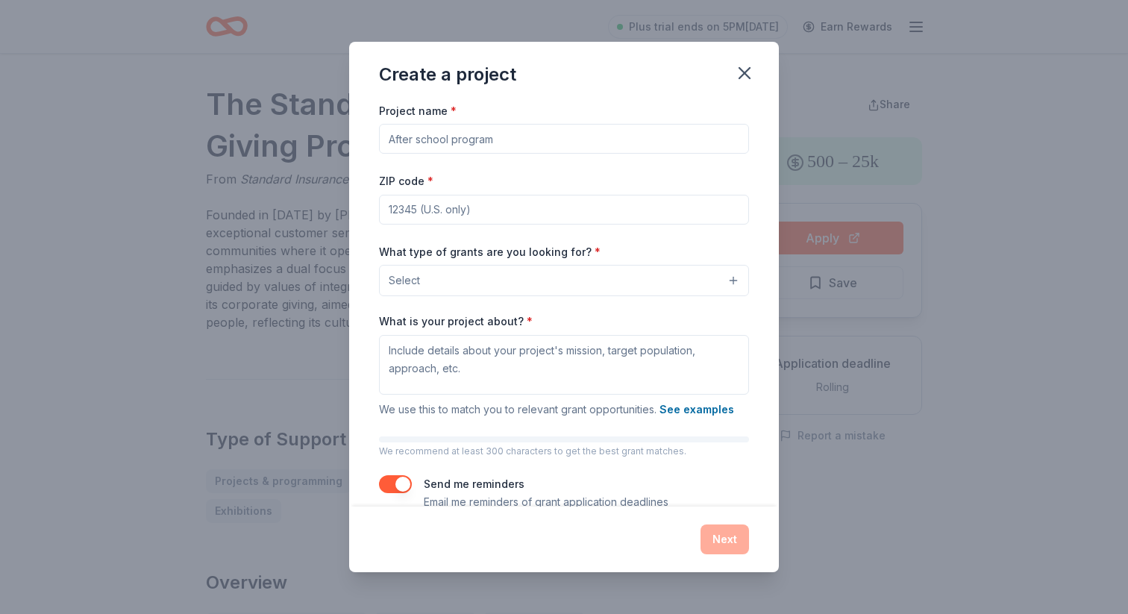
scroll to position [28, 0]
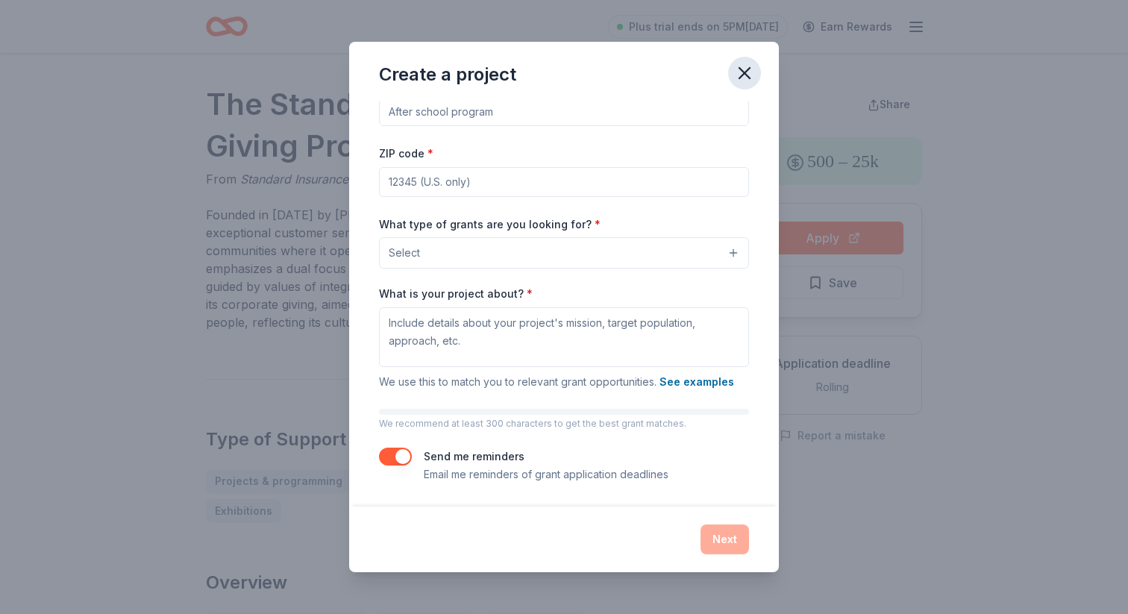
click at [754, 76] on icon "button" at bounding box center [744, 73] width 21 height 21
